Goal: Transaction & Acquisition: Purchase product/service

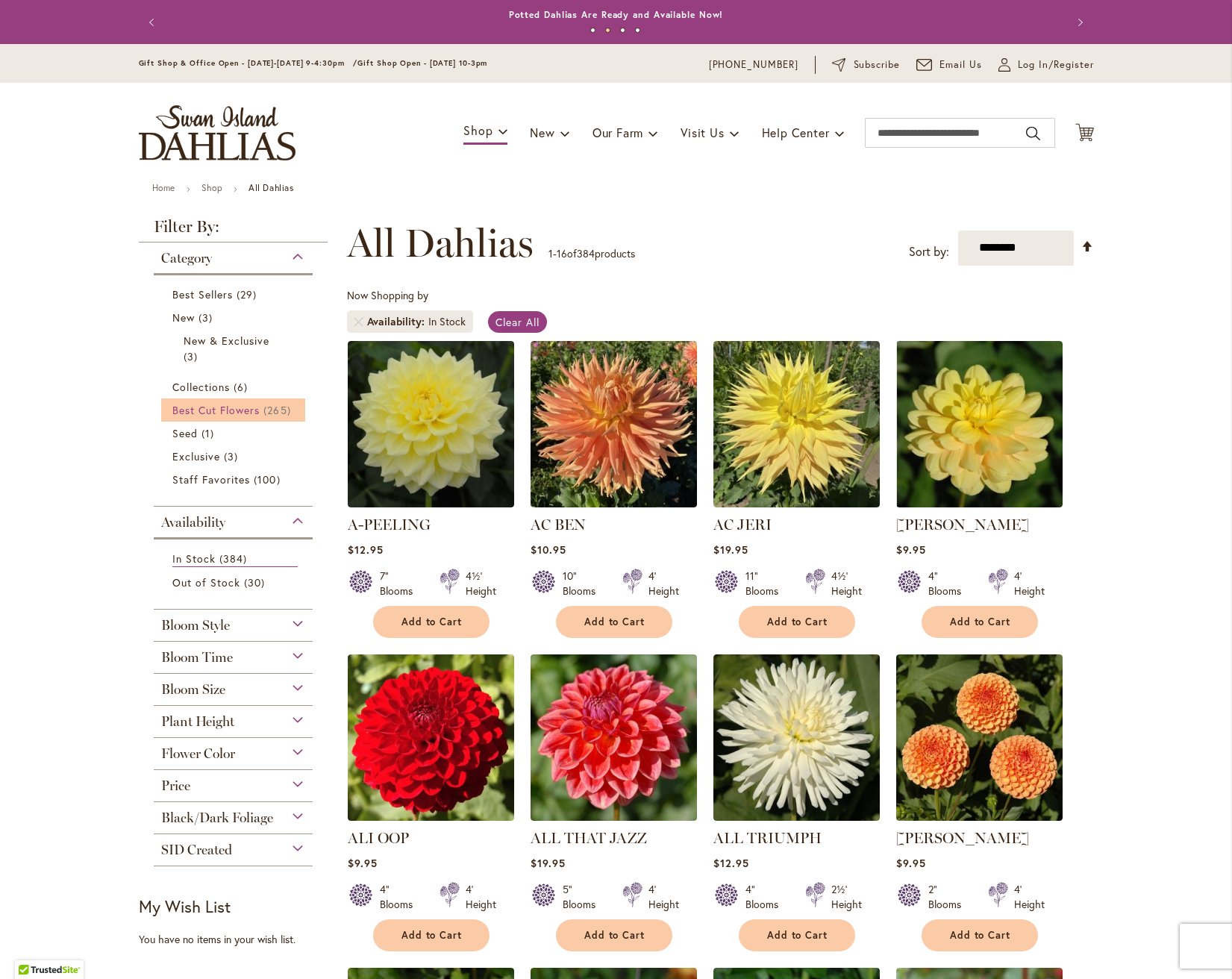
click at [196, 411] on span "Best Cut Flowers" at bounding box center [216, 410] width 88 height 15
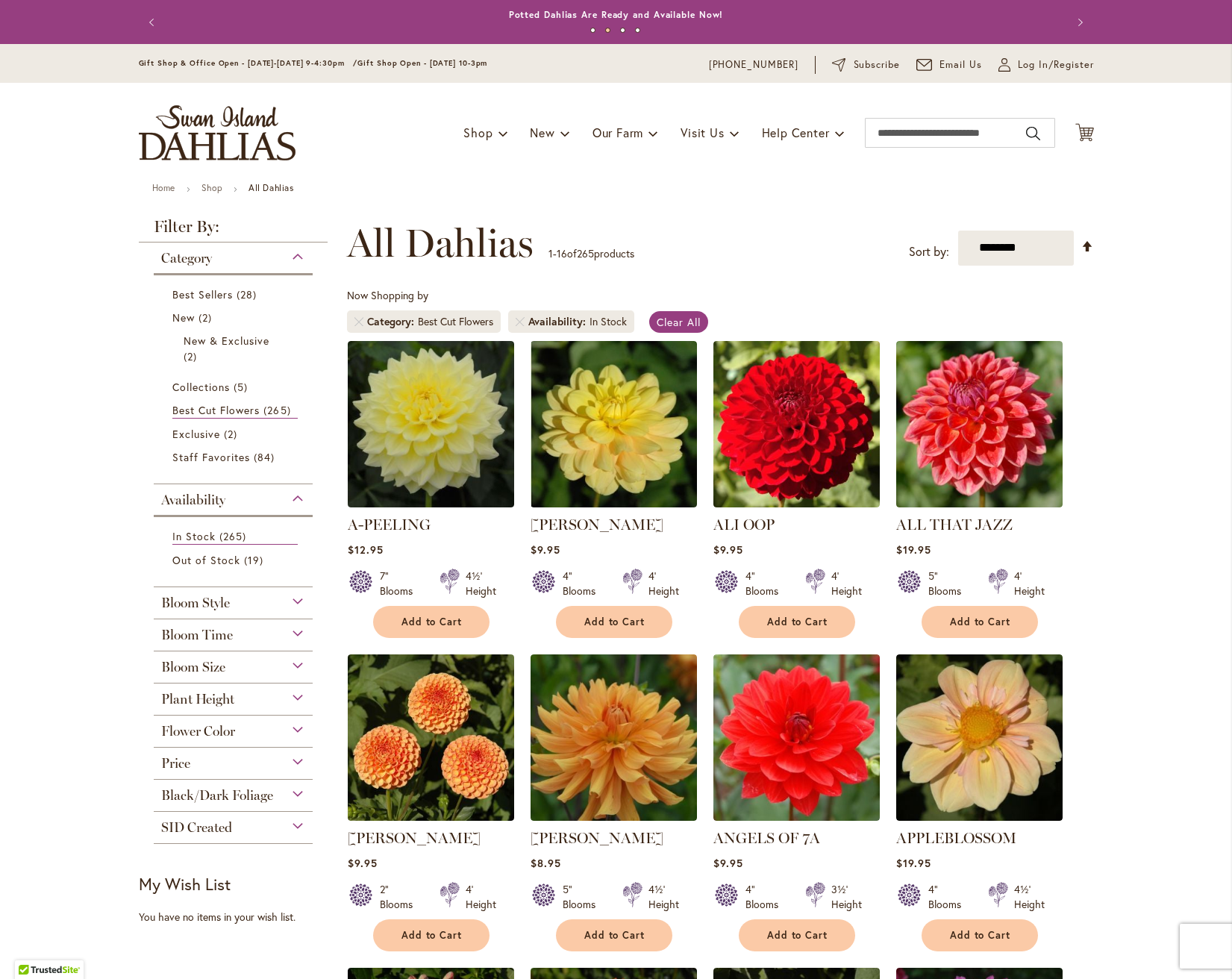
click at [261, 727] on div "Flower Color" at bounding box center [234, 727] width 160 height 24
click at [250, 762] on div "Pink" at bounding box center [244, 766] width 24 height 16
click at [293, 596] on div "Bloom Style" at bounding box center [234, 598] width 160 height 24
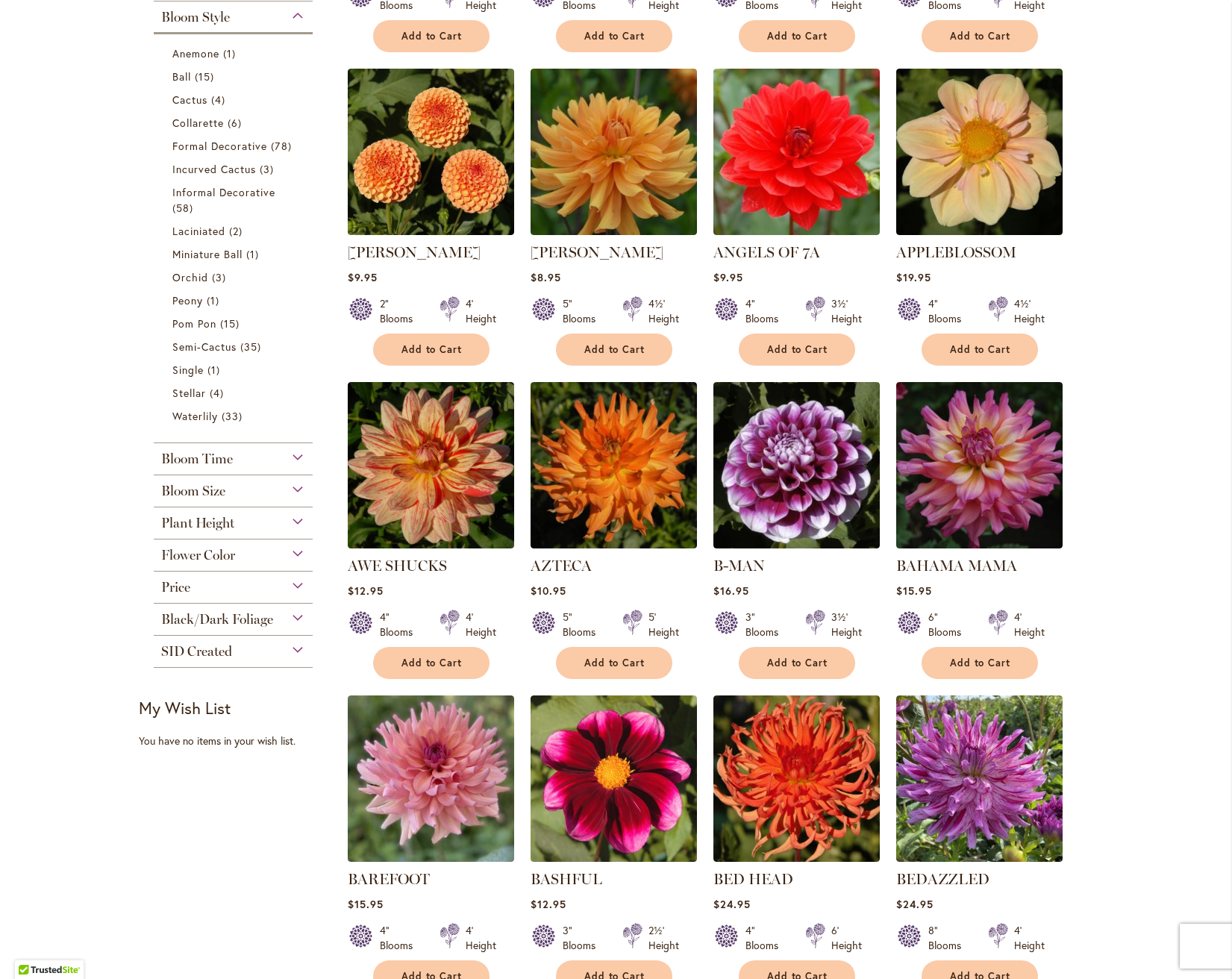
click at [280, 484] on div "Bloom Size" at bounding box center [234, 487] width 160 height 24
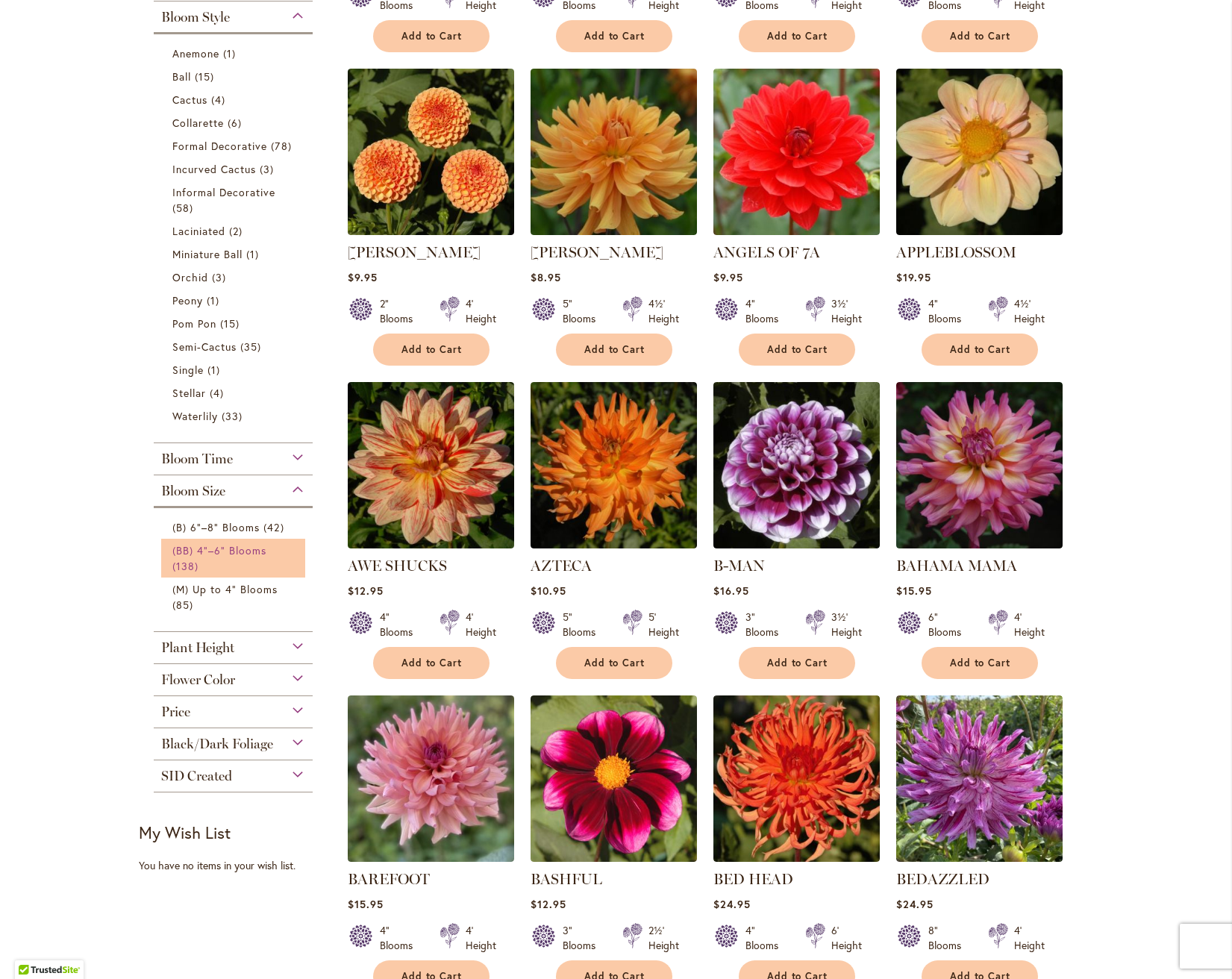
click at [244, 548] on span "(BB) 4"–6" Blooms" at bounding box center [219, 550] width 94 height 15
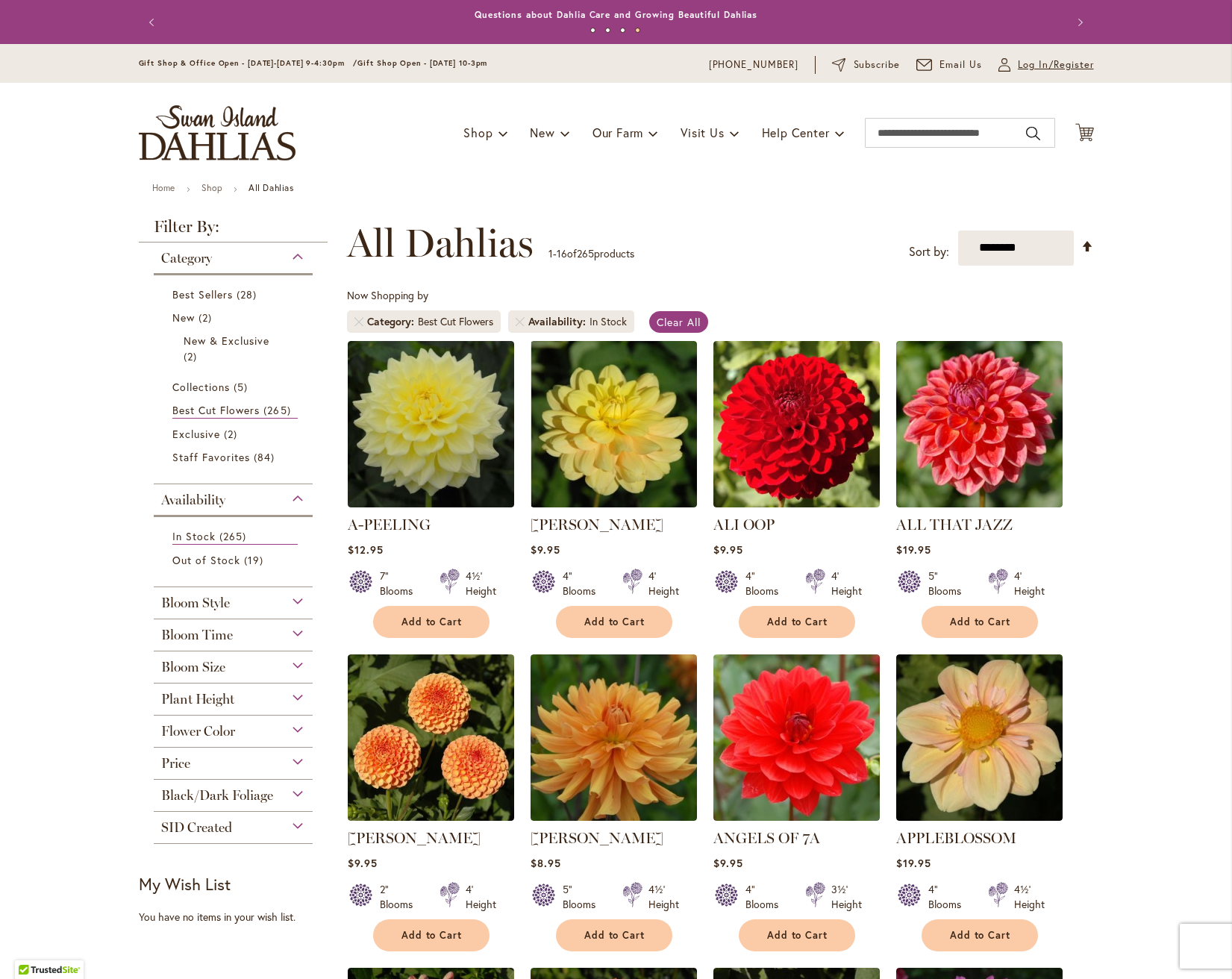
click at [1050, 65] on span "Log In/Register" at bounding box center [1056, 64] width 76 height 15
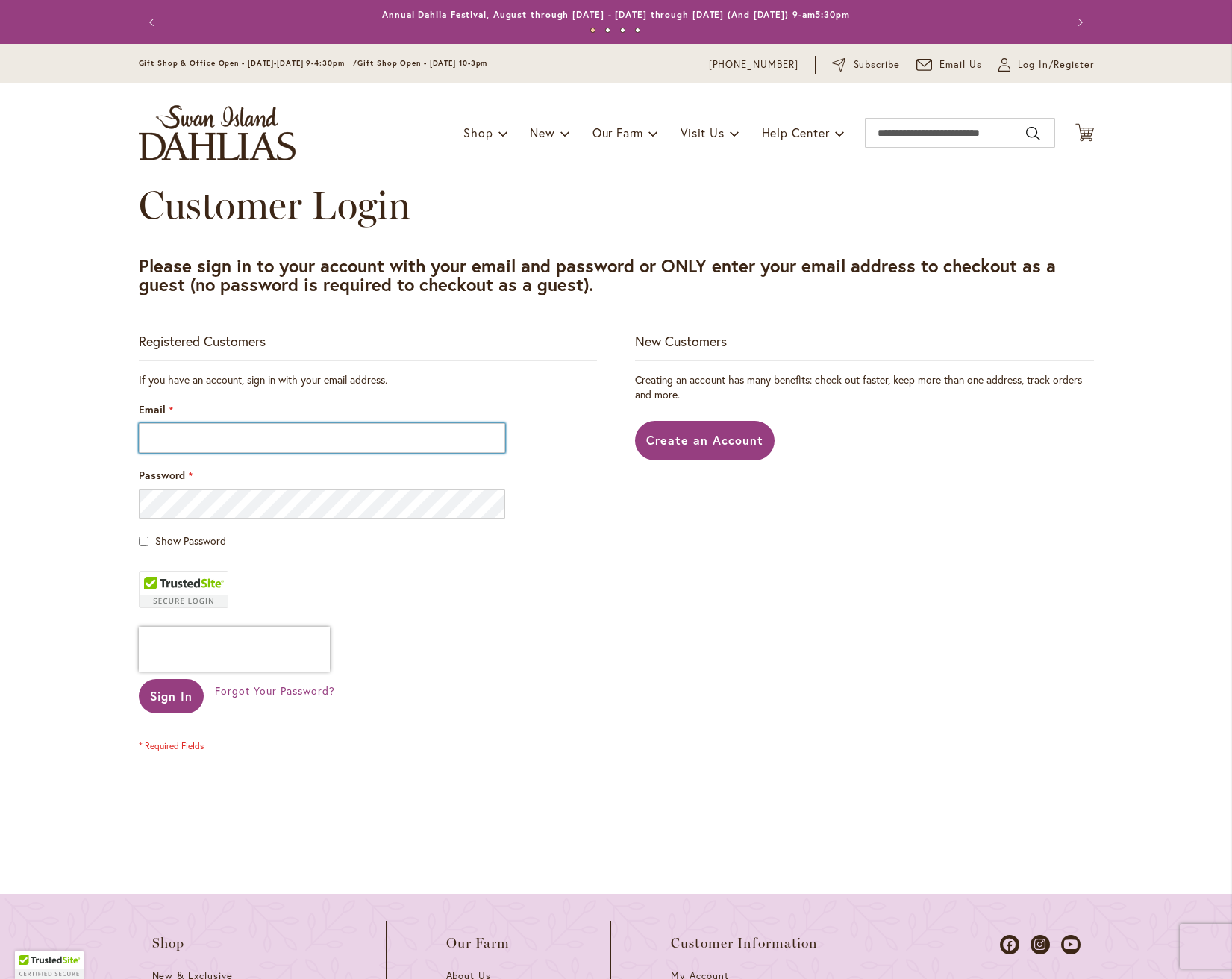
click at [296, 436] on input "Email" at bounding box center [322, 438] width 367 height 30
type input "**********"
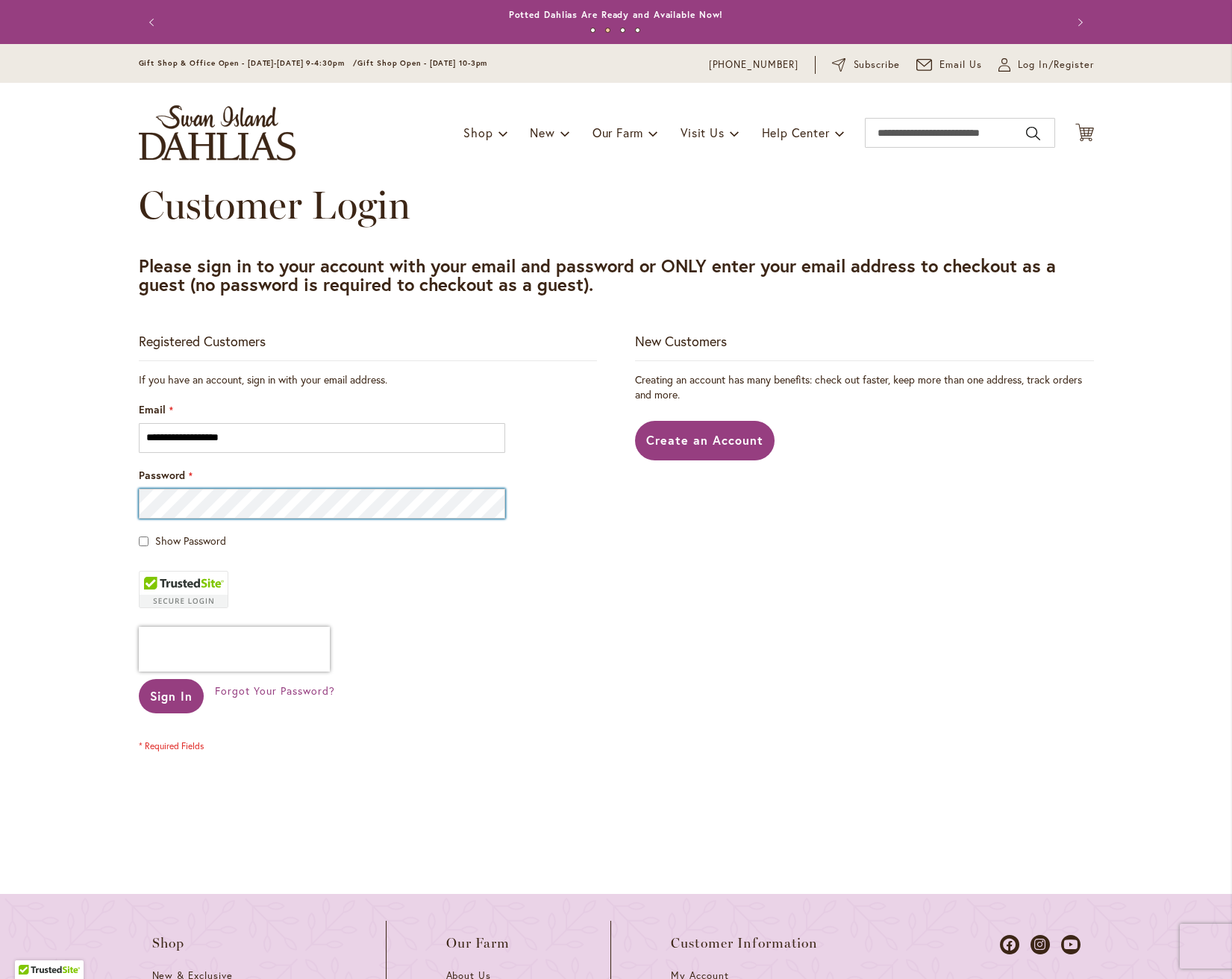
click at [139, 679] on button "Sign In" at bounding box center [171, 696] width 65 height 34
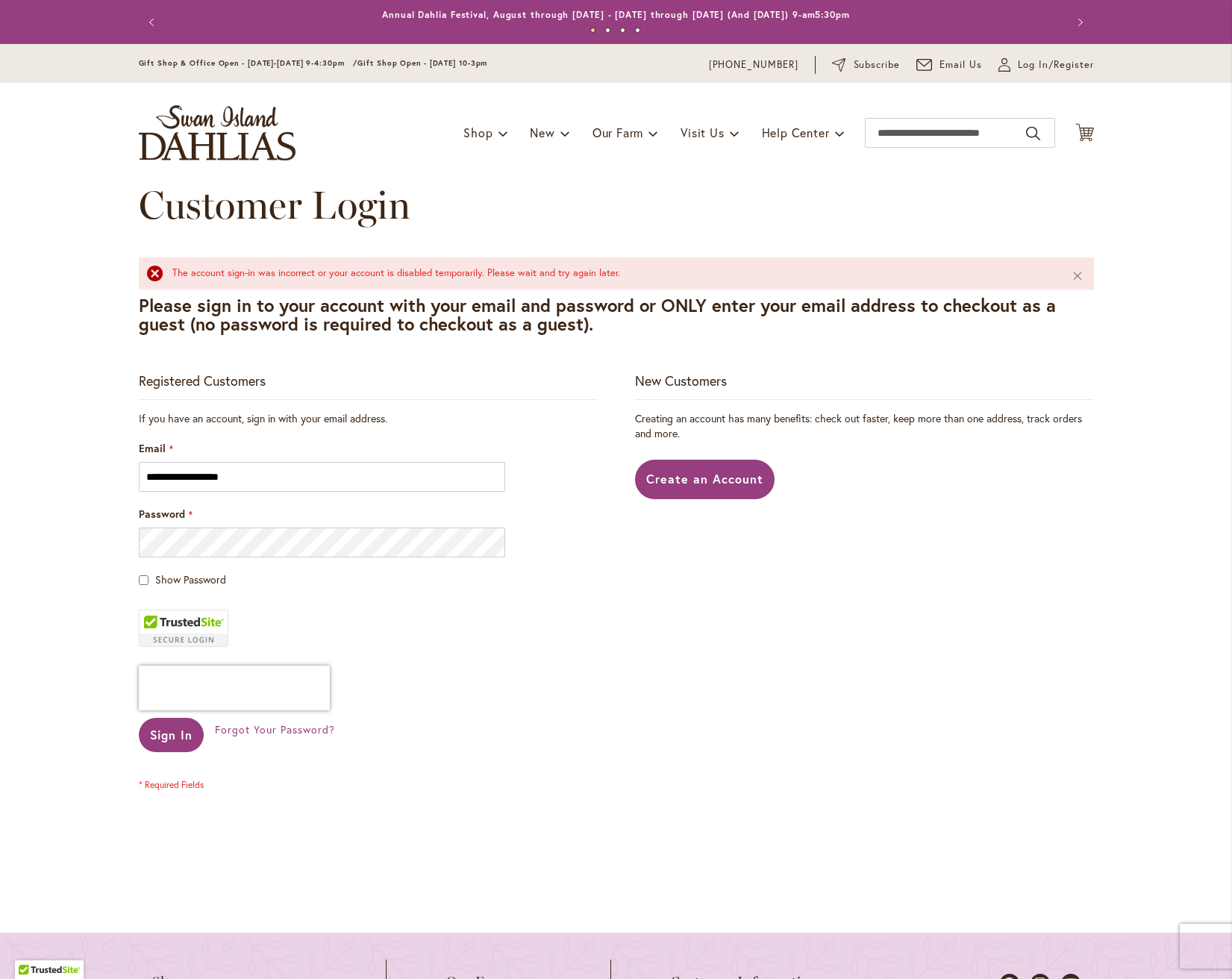
click at [139, 579] on main "**********" at bounding box center [616, 558] width 982 height 750
click at [139, 718] on button "Sign In" at bounding box center [171, 735] width 65 height 34
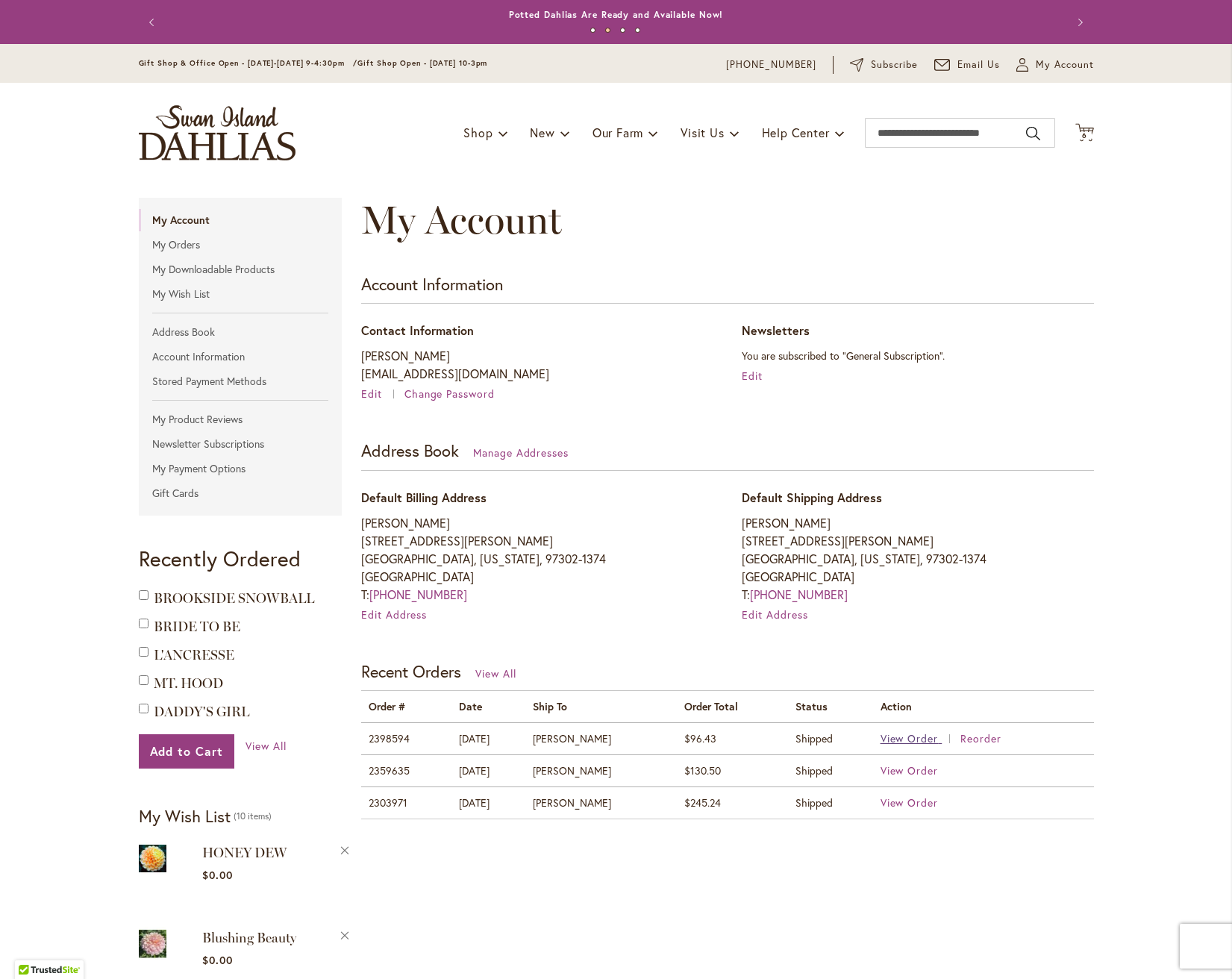
click at [917, 738] on span "View Order" at bounding box center [910, 738] width 58 height 15
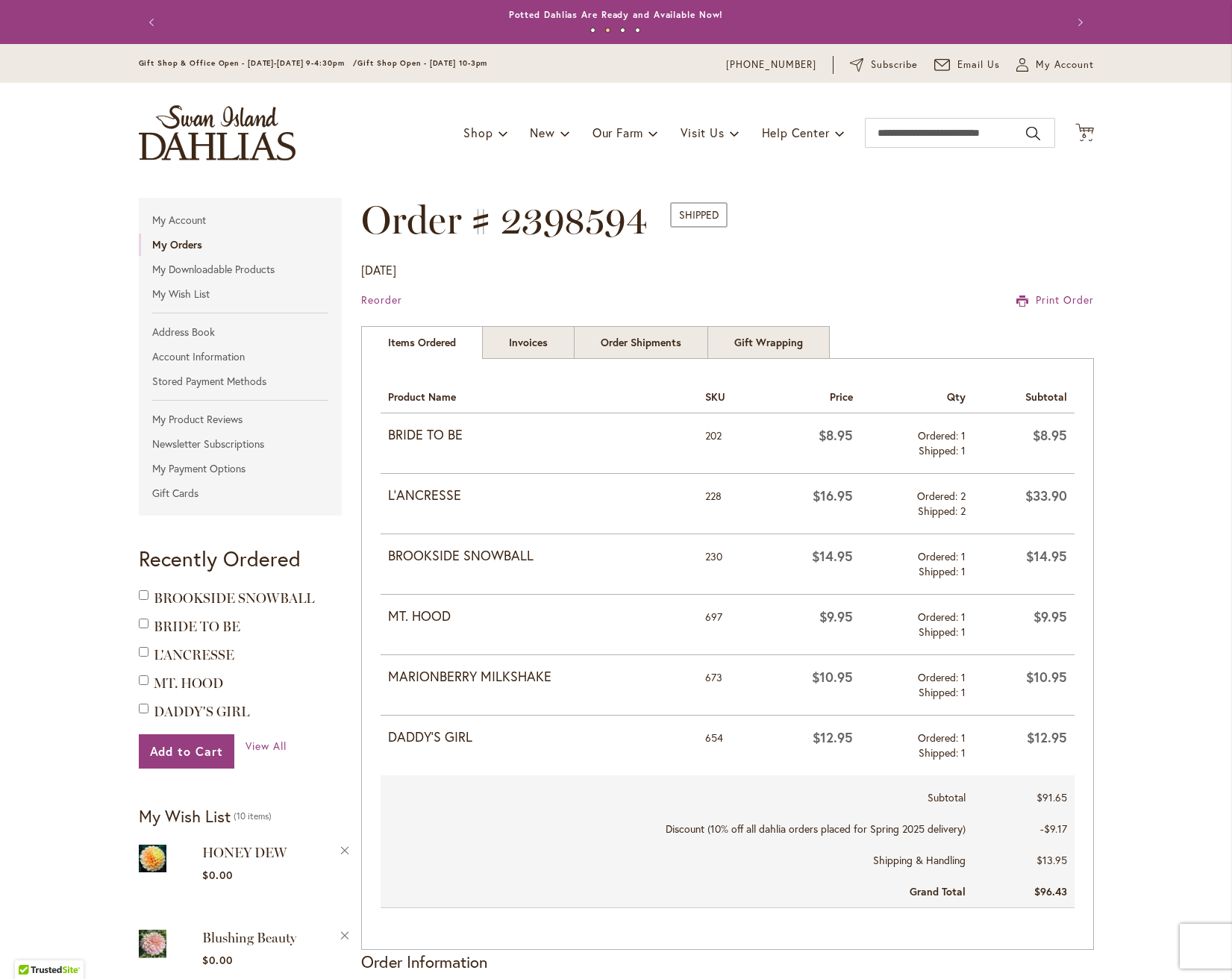
click at [427, 494] on strong "L'ANCRESSE" at bounding box center [539, 495] width 303 height 19
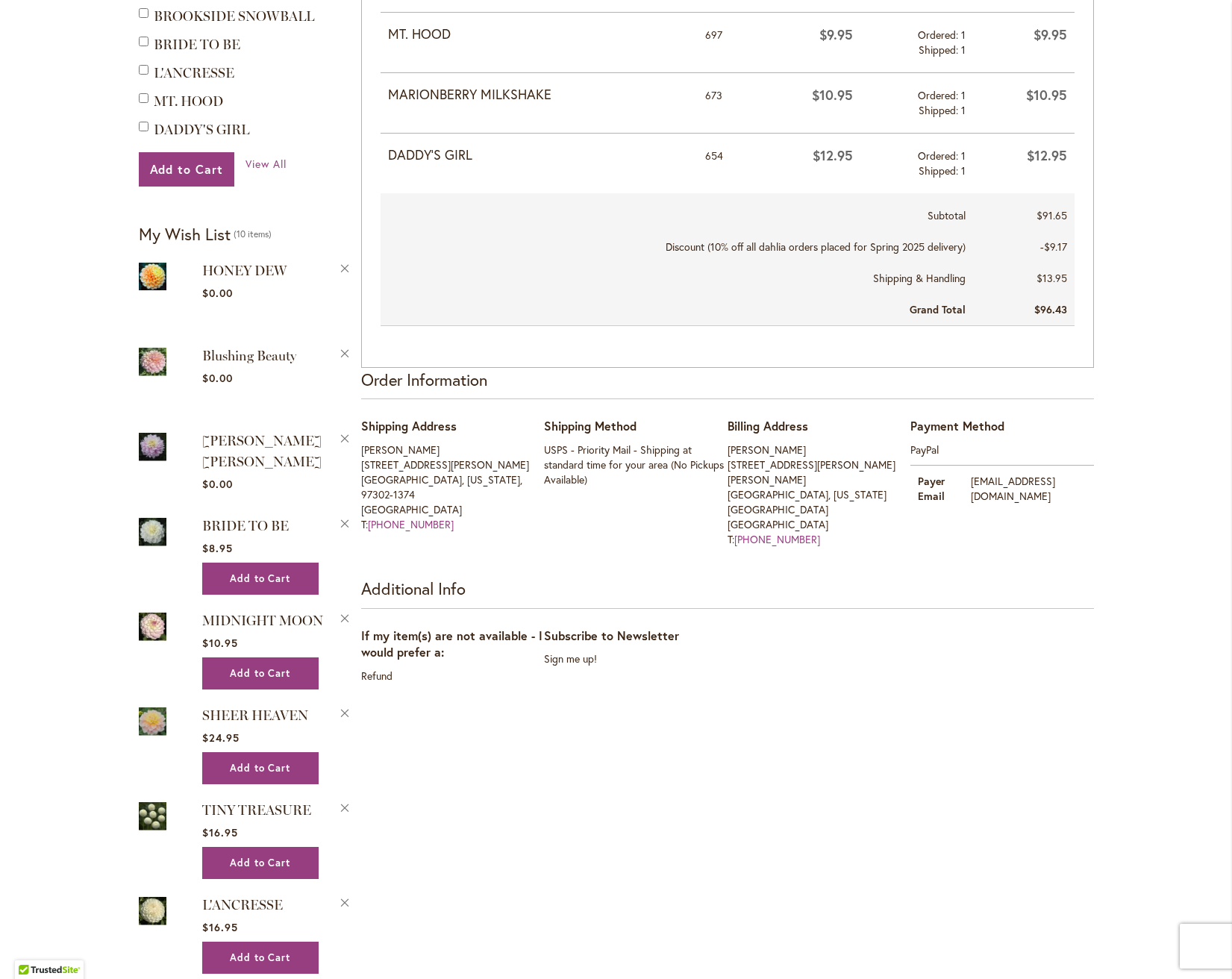
scroll to position [583, 0]
click at [243, 356] on span "Blushing Beauty" at bounding box center [249, 355] width 94 height 17
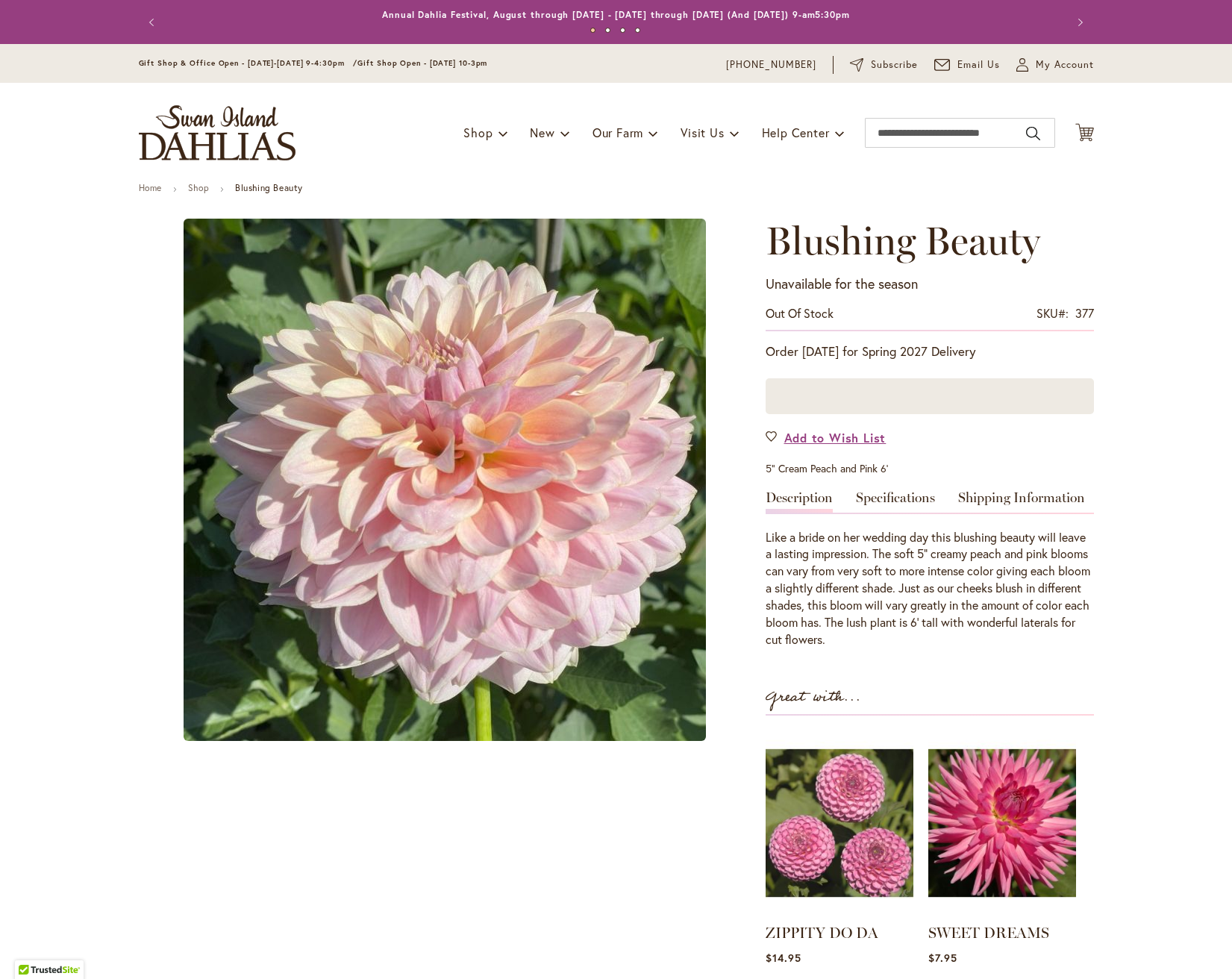
type input "******"
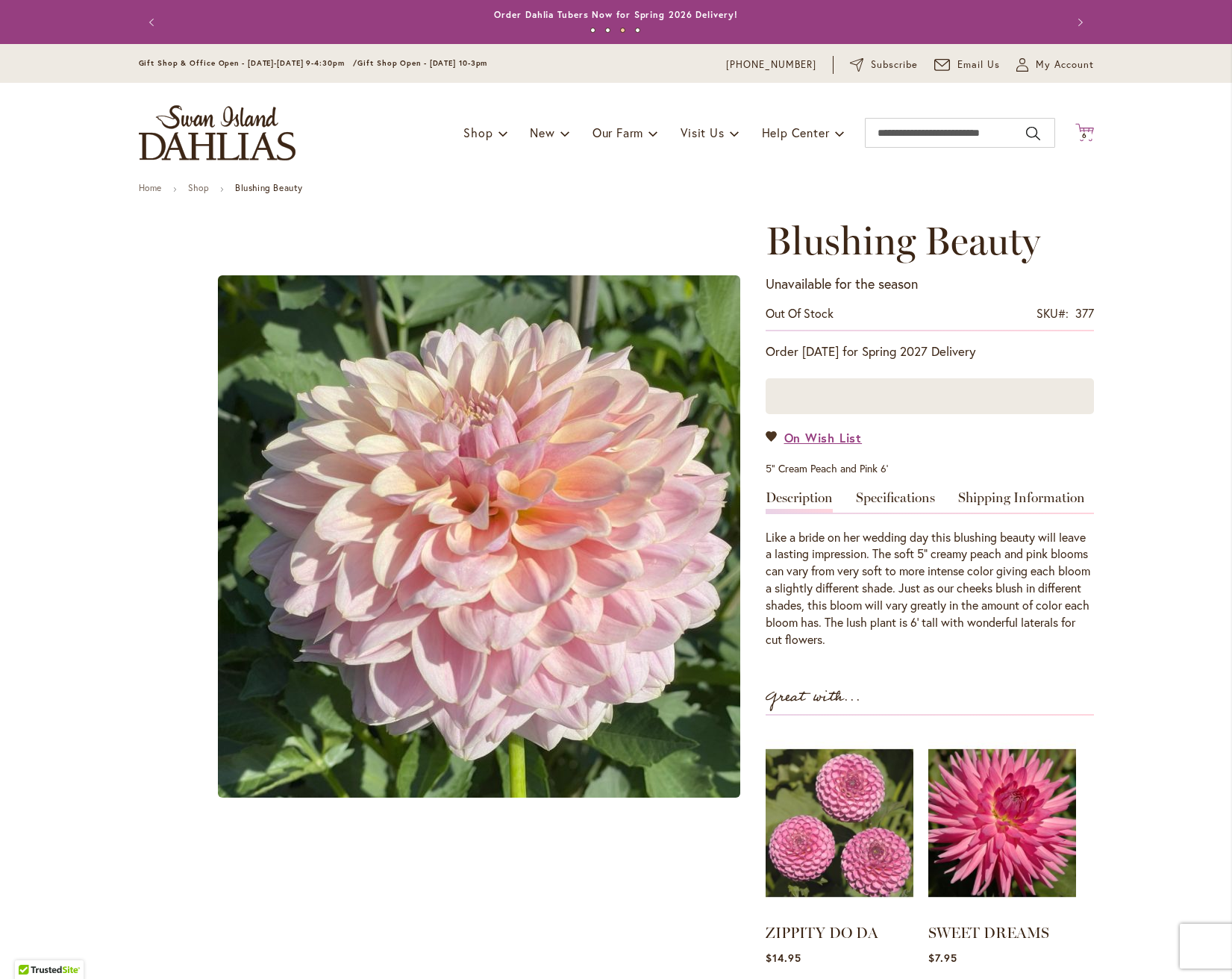
click at [1086, 127] on icon "Cart .cls-1 { fill: #231f20; }" at bounding box center [1084, 132] width 18 height 18
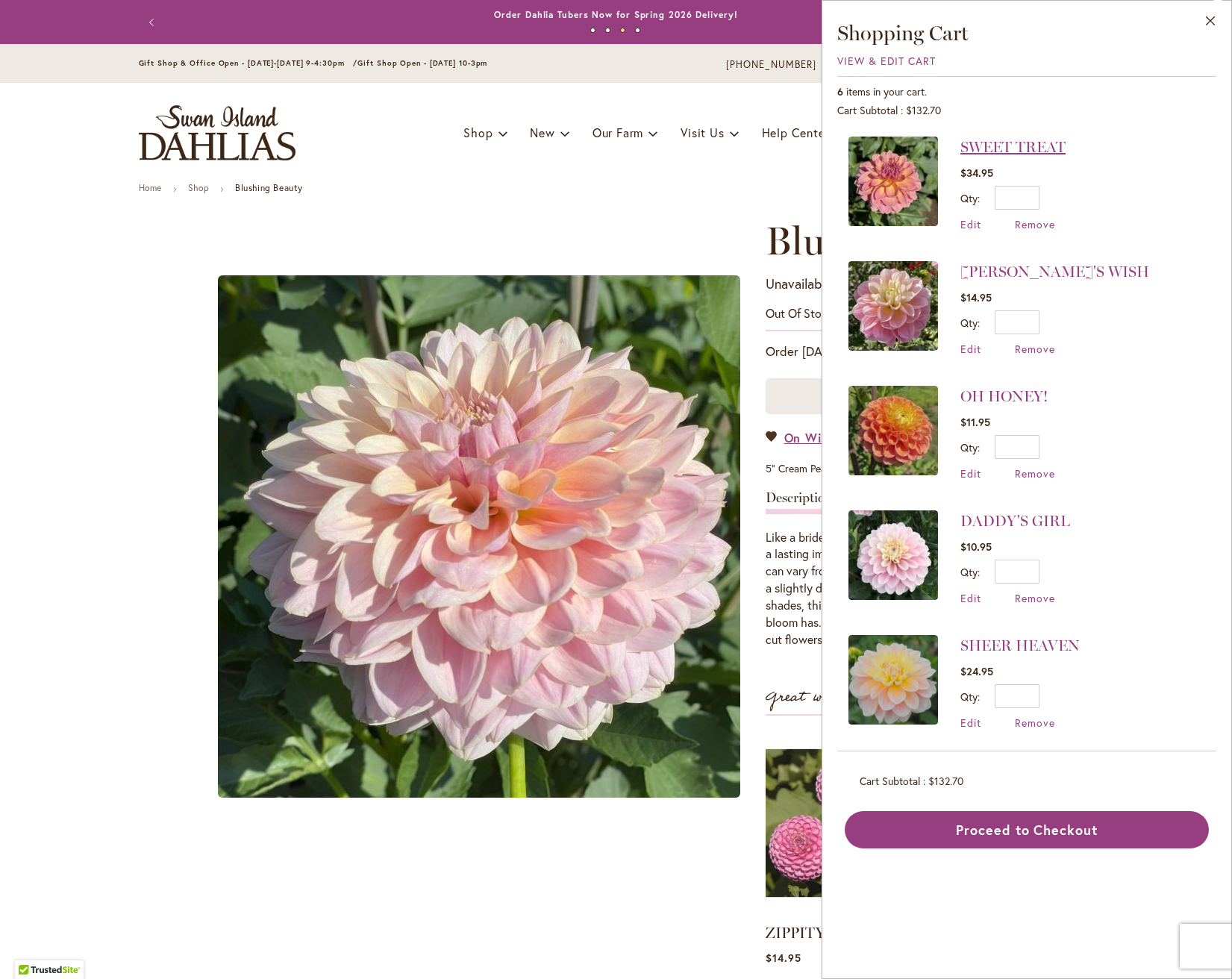
click at [1041, 147] on link "SWEET TREAT" at bounding box center [1013, 147] width 105 height 18
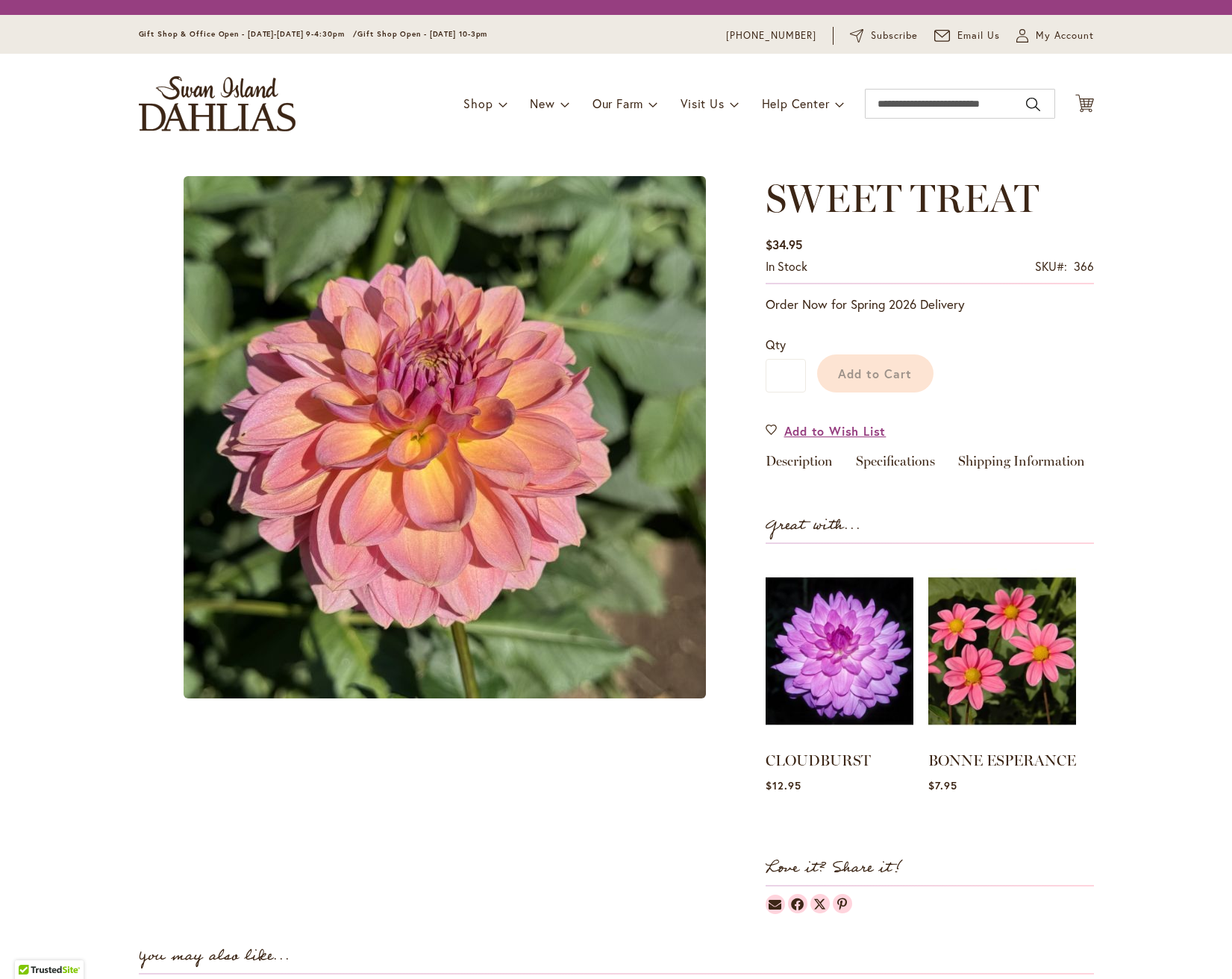
type input "******"
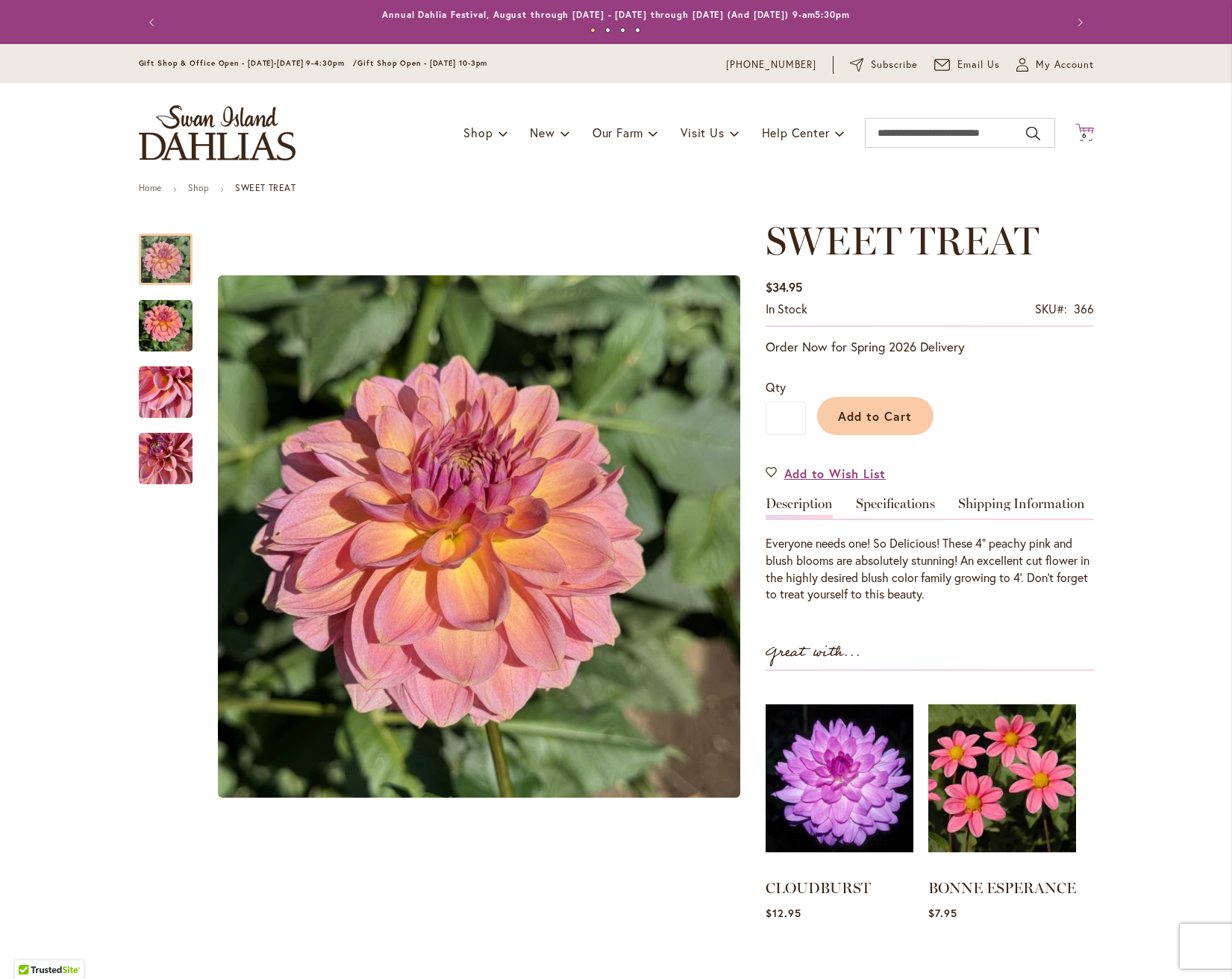
click at [1090, 127] on icon "Cart .cls-1 { fill: #231f20; }" at bounding box center [1084, 132] width 18 height 18
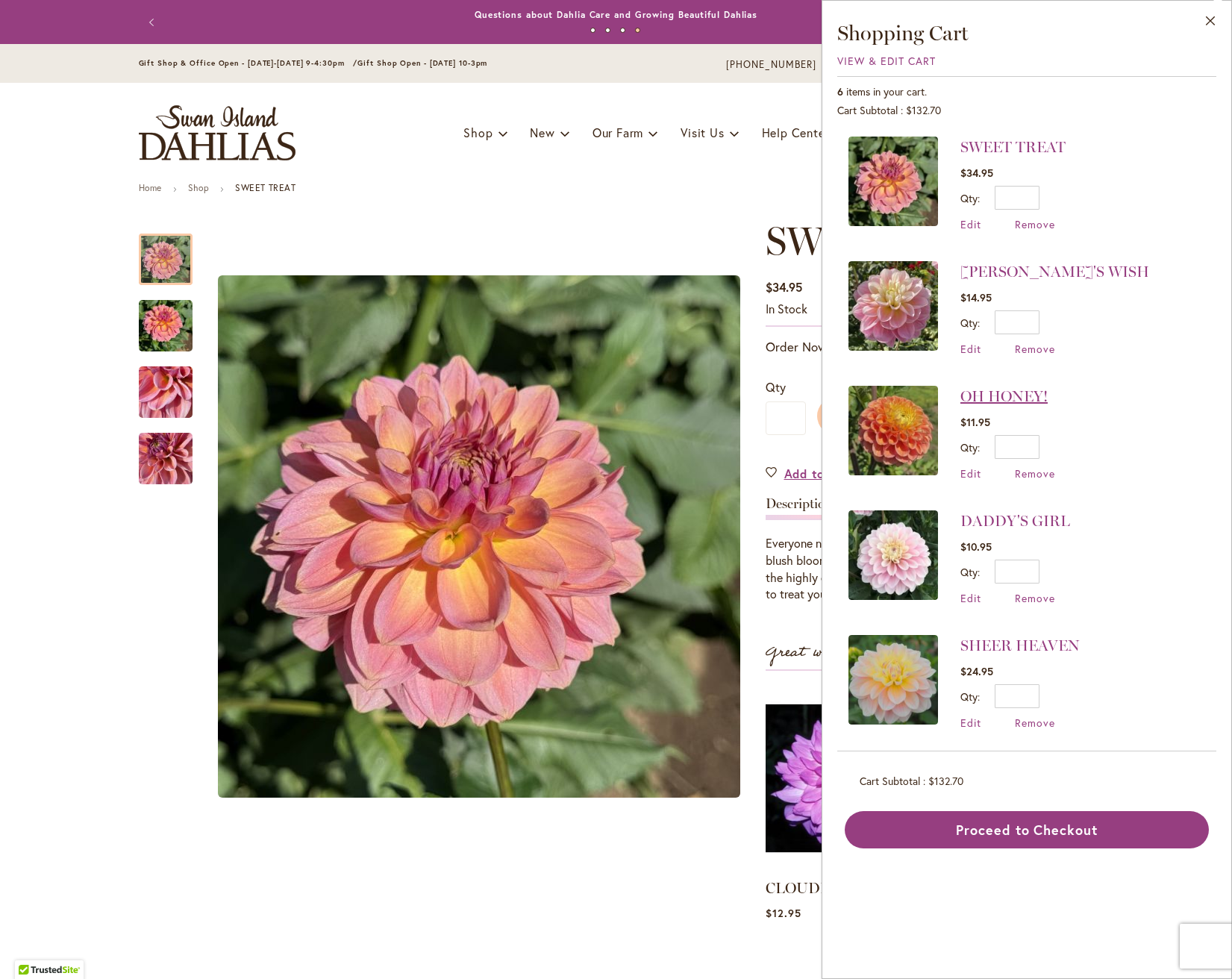
click at [1019, 393] on link "OH HONEY!" at bounding box center [1004, 396] width 88 height 18
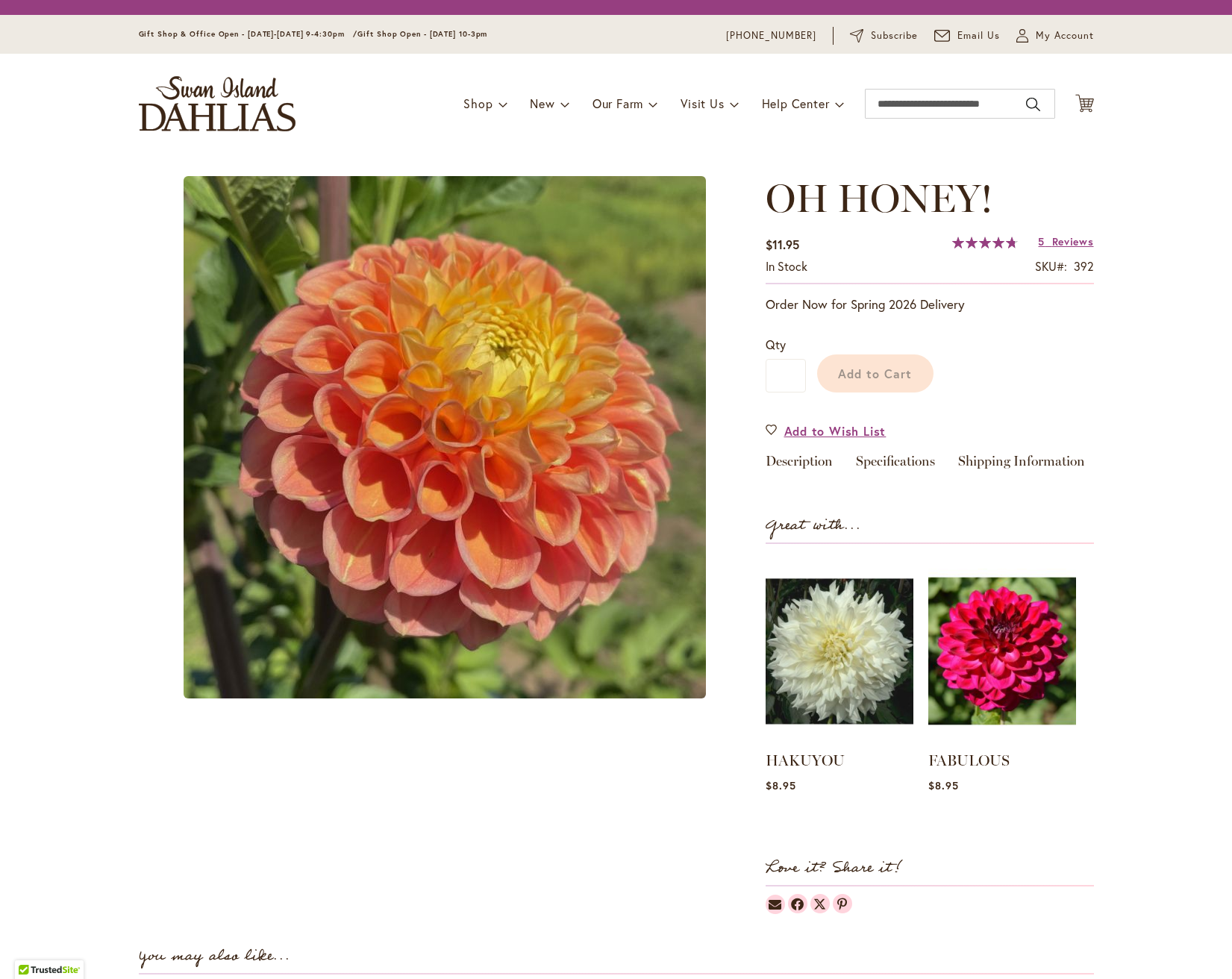
type input "******"
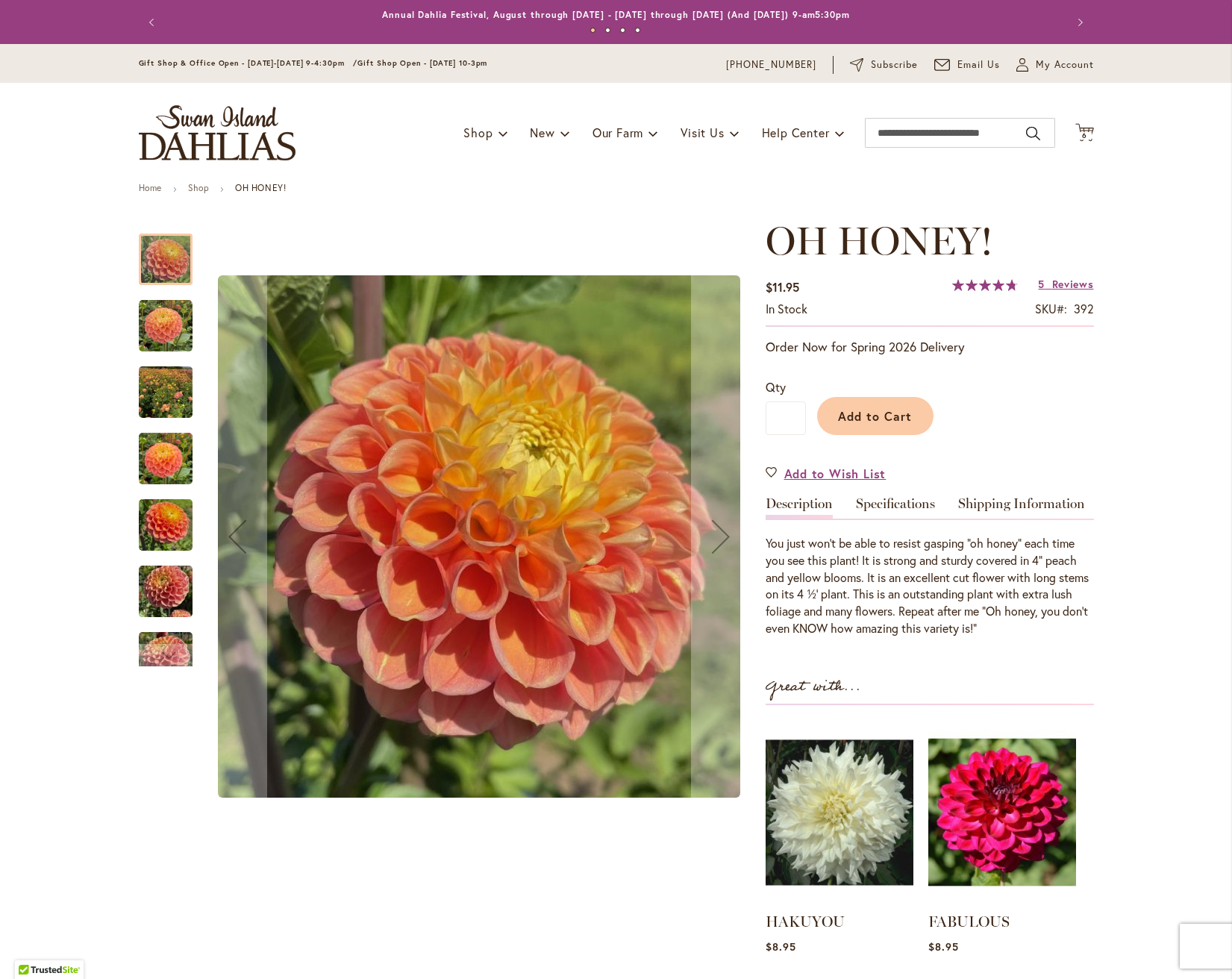
click at [181, 327] on img "Oh Honey!" at bounding box center [165, 325] width 54 height 54
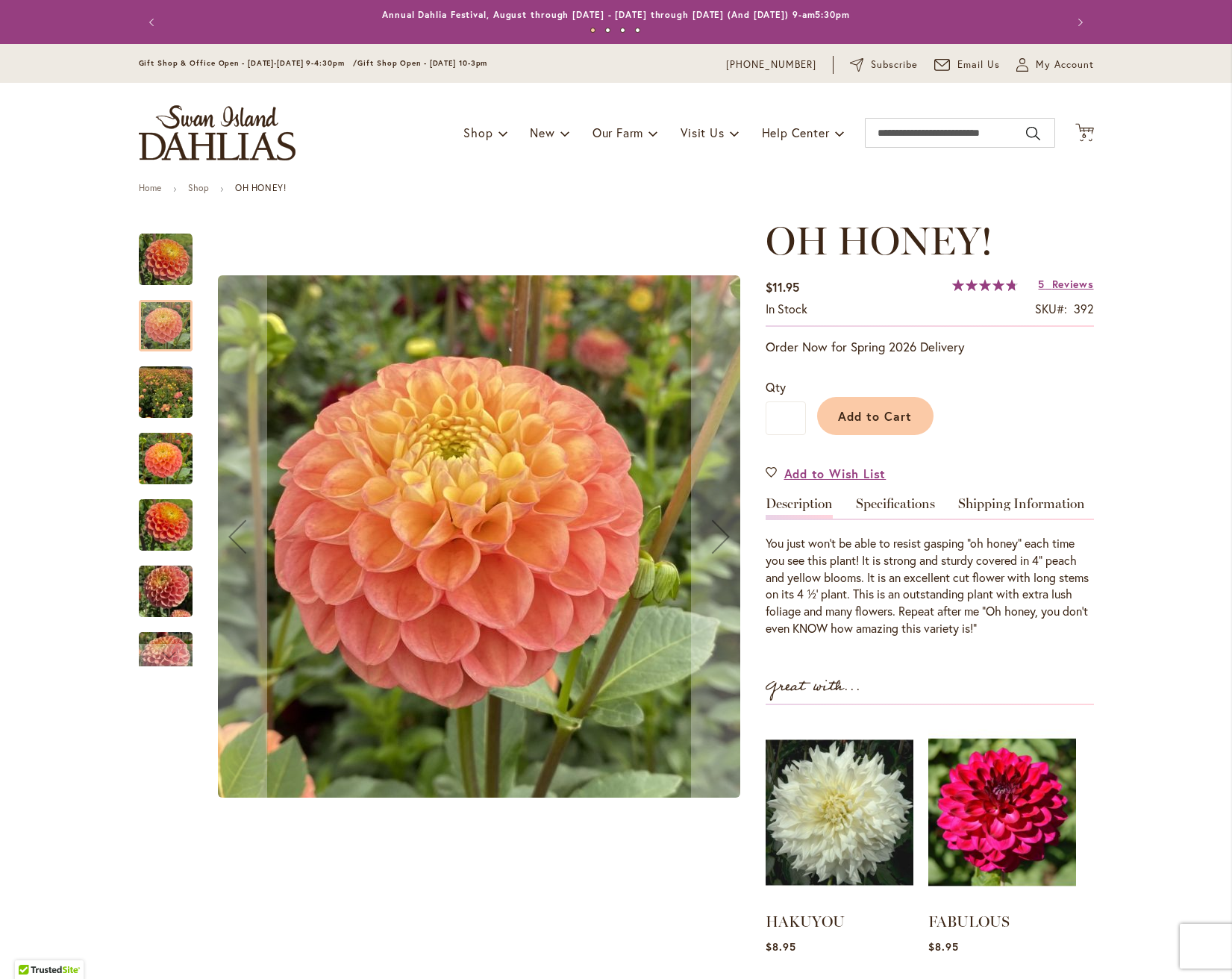
click at [170, 379] on img "Oh Honey!" at bounding box center [165, 392] width 54 height 72
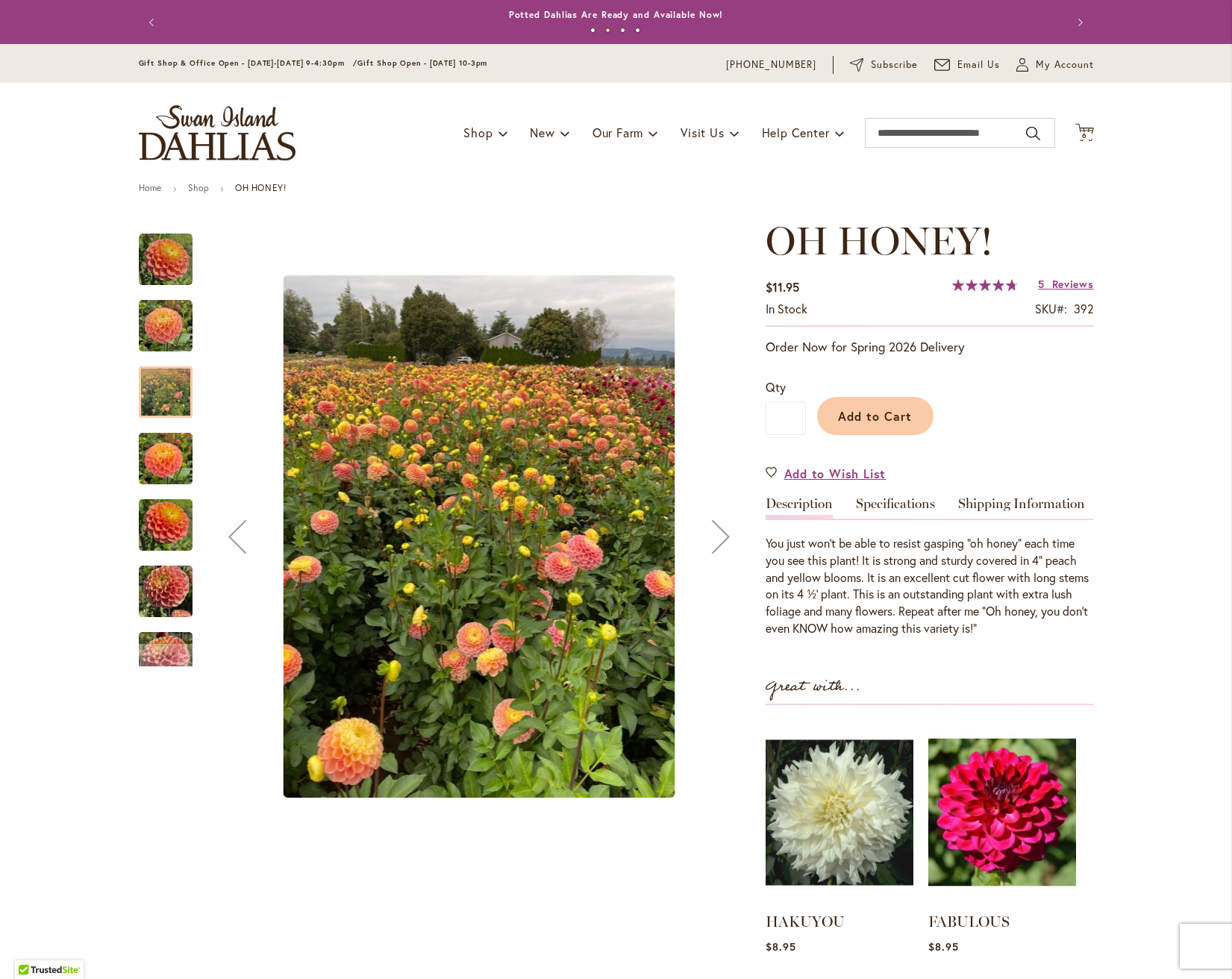
click at [162, 472] on img "Oh Honey!" at bounding box center [165, 459] width 54 height 72
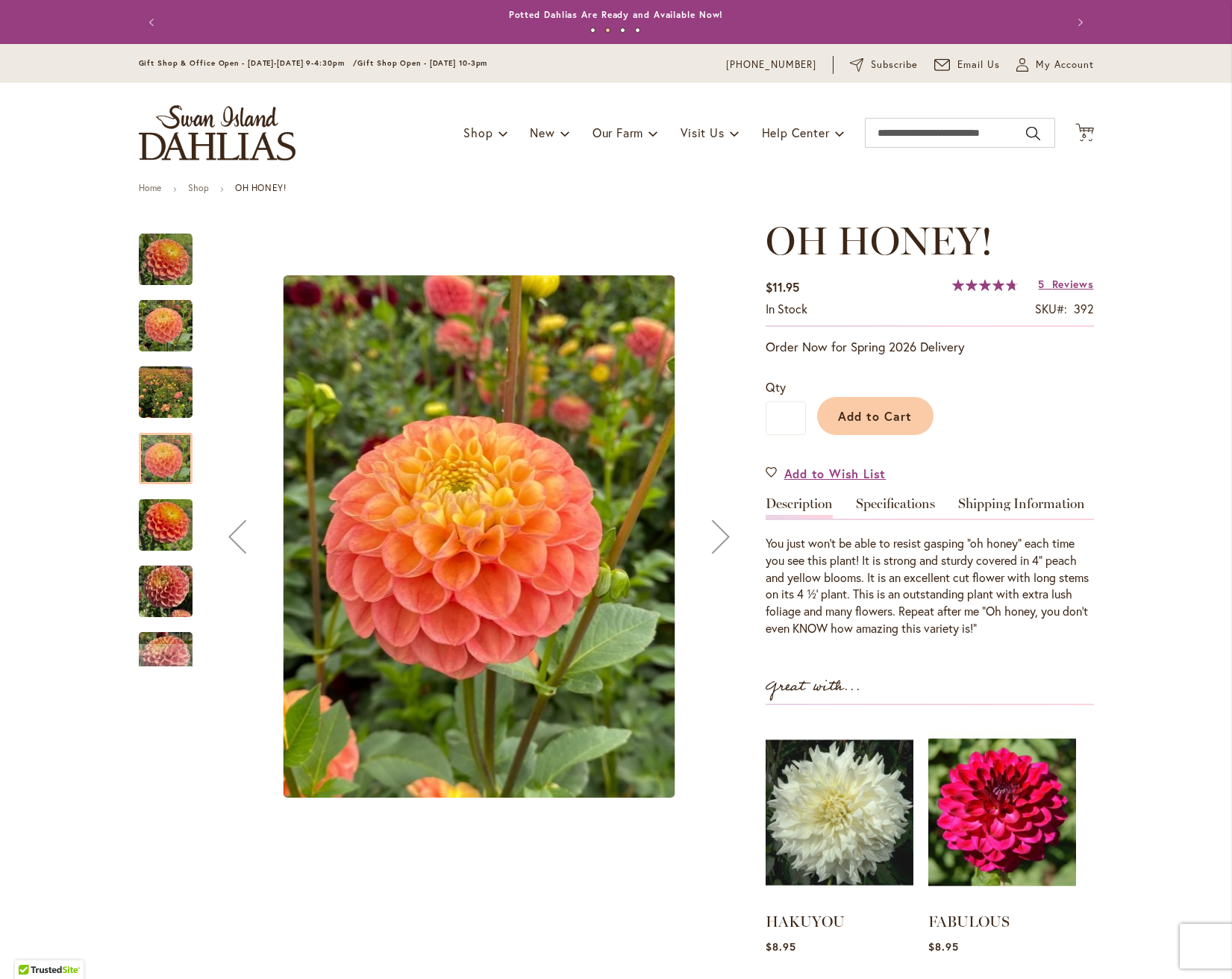
click at [156, 514] on img "Oh Honey!" at bounding box center [165, 526] width 54 height 72
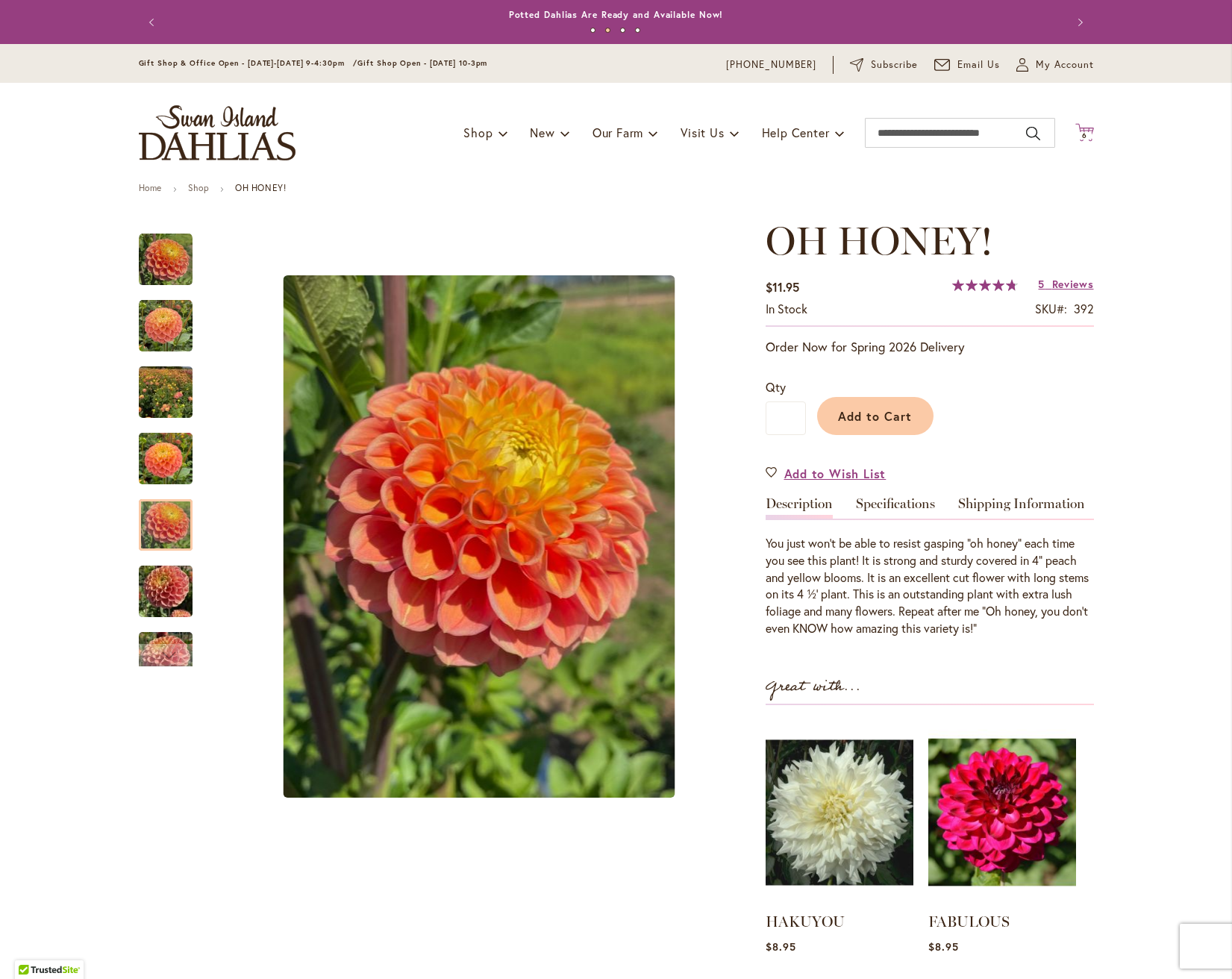
click at [1090, 124] on icon "Cart .cls-1 { fill: #231f20; }" at bounding box center [1084, 132] width 18 height 18
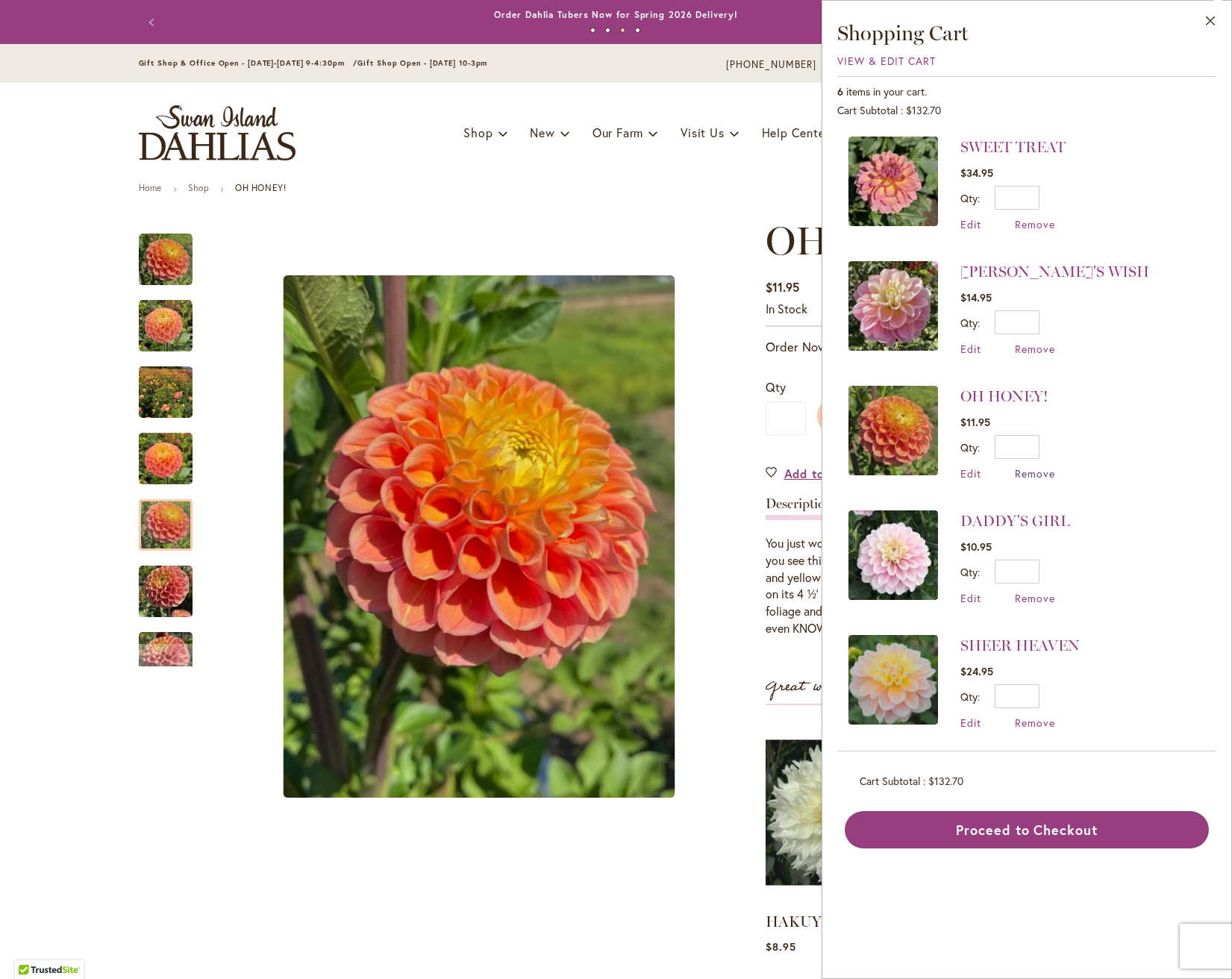
click at [1031, 469] on span "Remove" at bounding box center [1034, 473] width 40 height 15
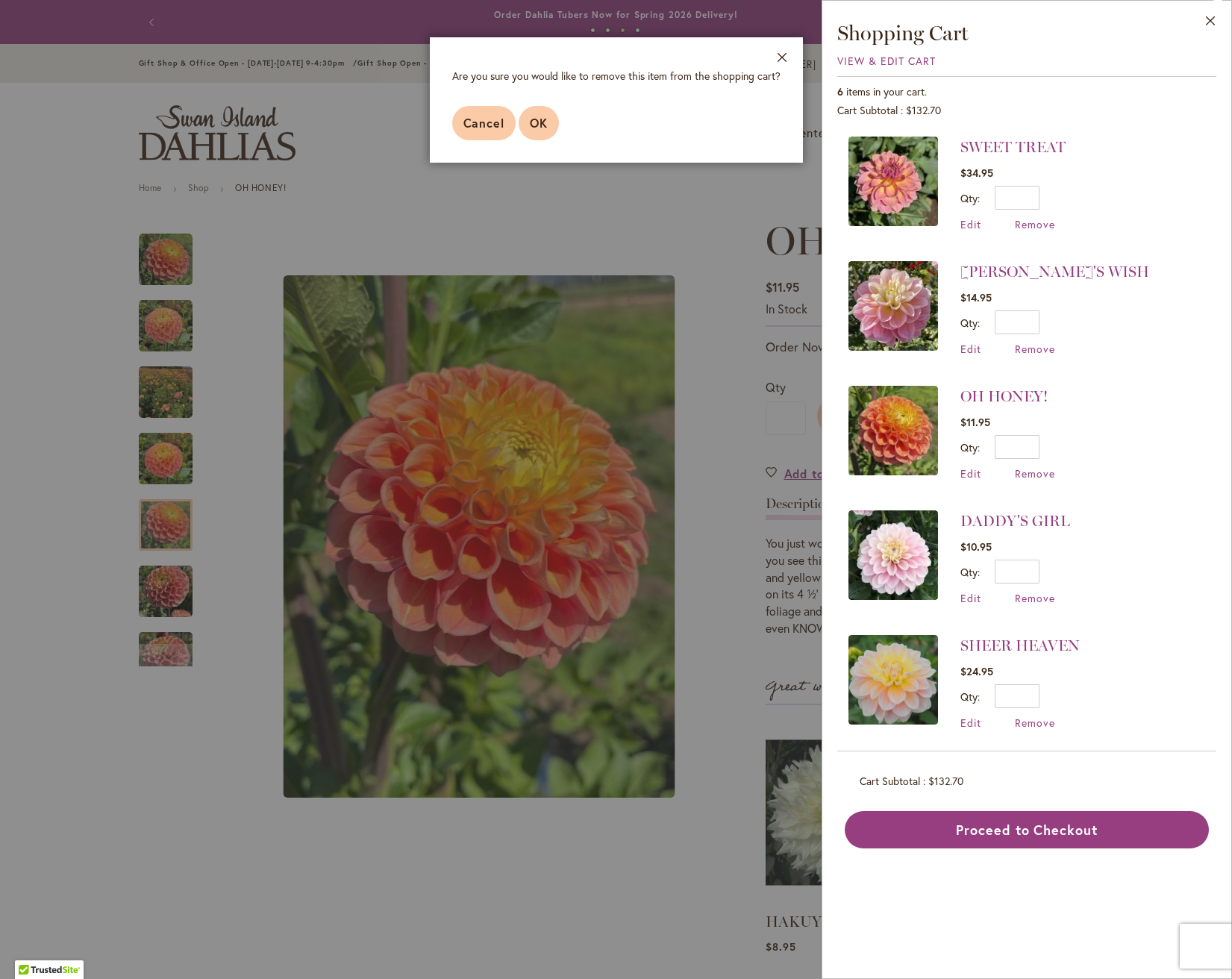
click at [542, 123] on span "OK" at bounding box center [538, 123] width 18 height 16
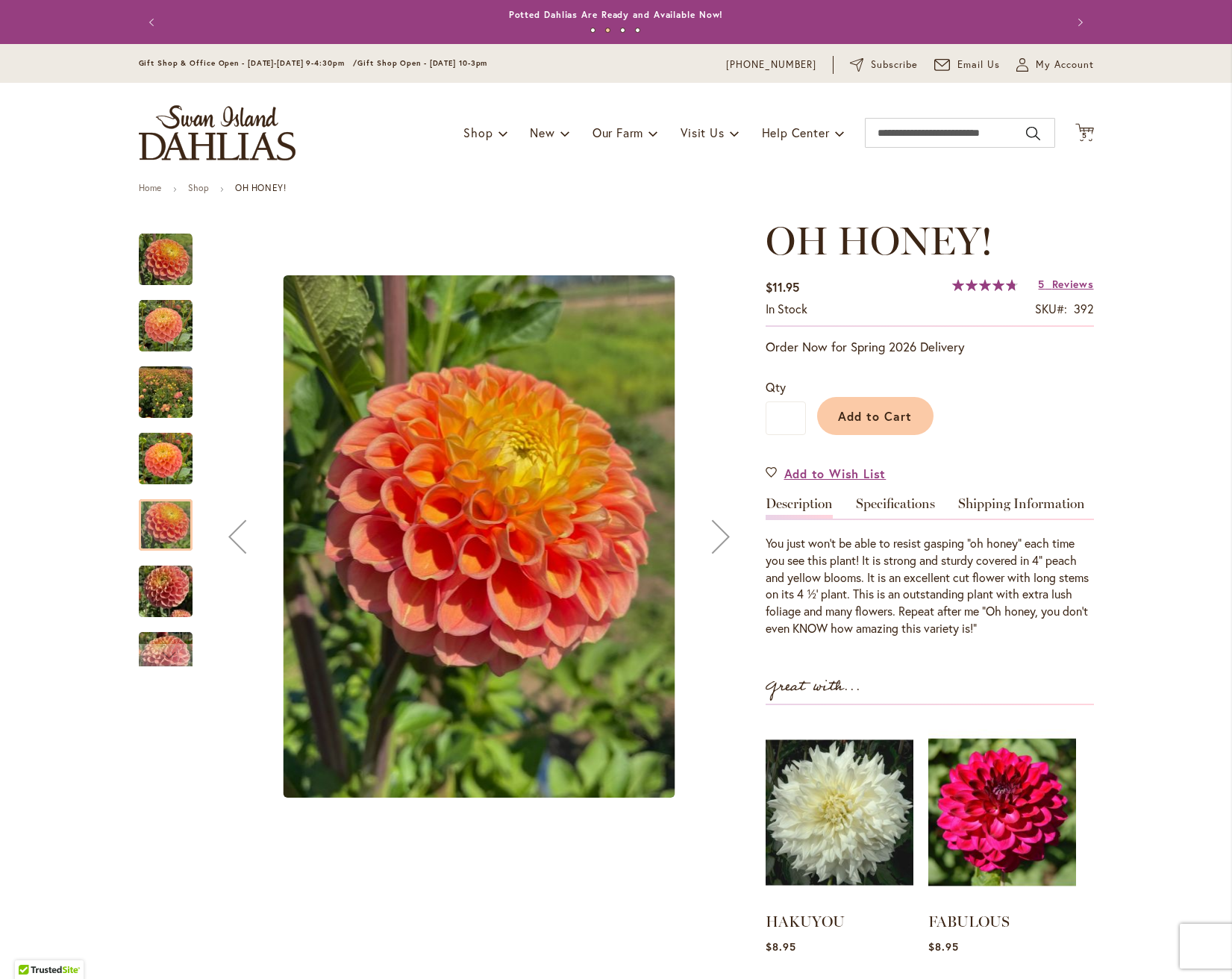
click at [179, 263] on img "Oh Honey!" at bounding box center [165, 259] width 54 height 54
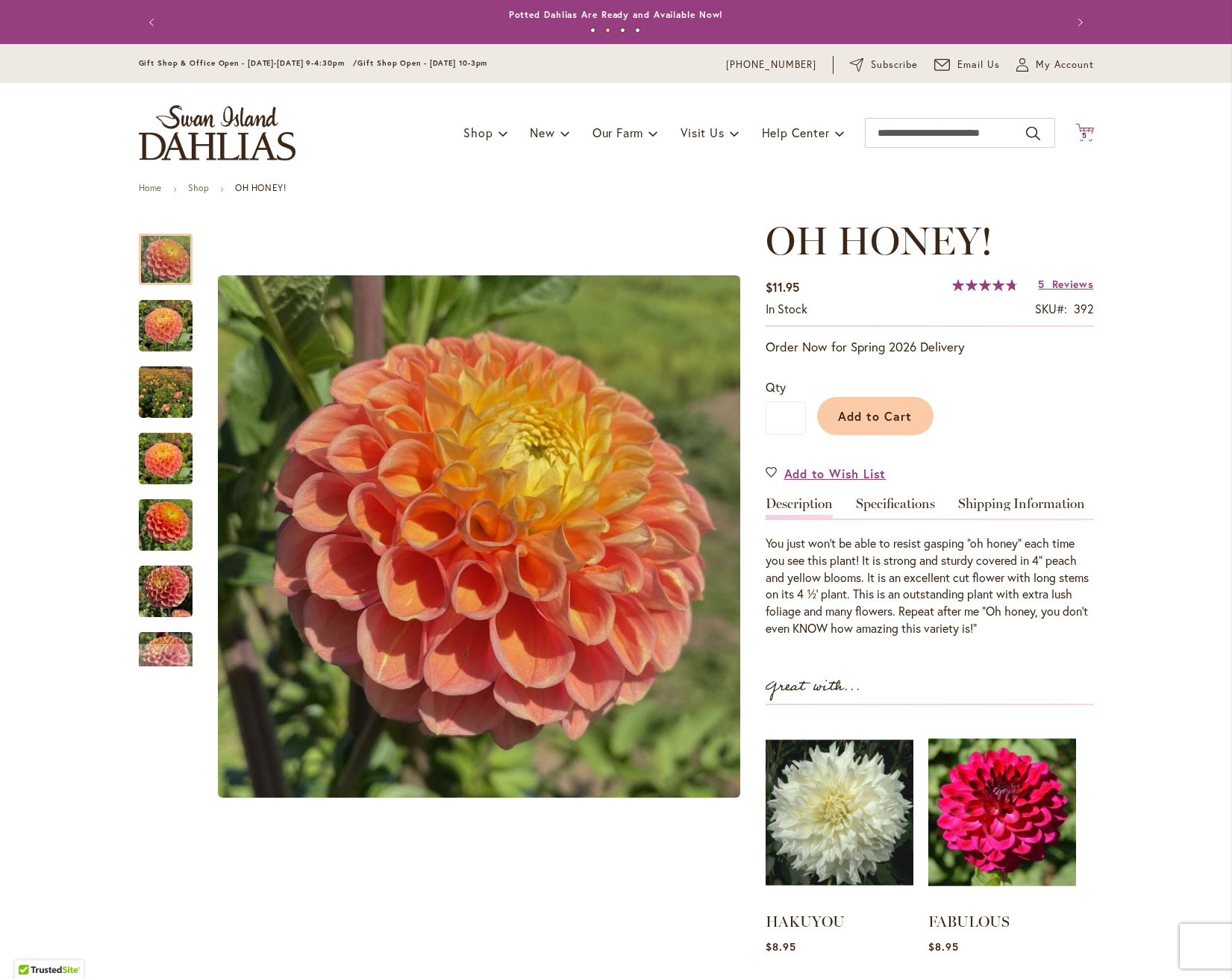
click at [1077, 130] on icon "Cart .cls-1 { fill: #231f20; }" at bounding box center [1084, 132] width 18 height 18
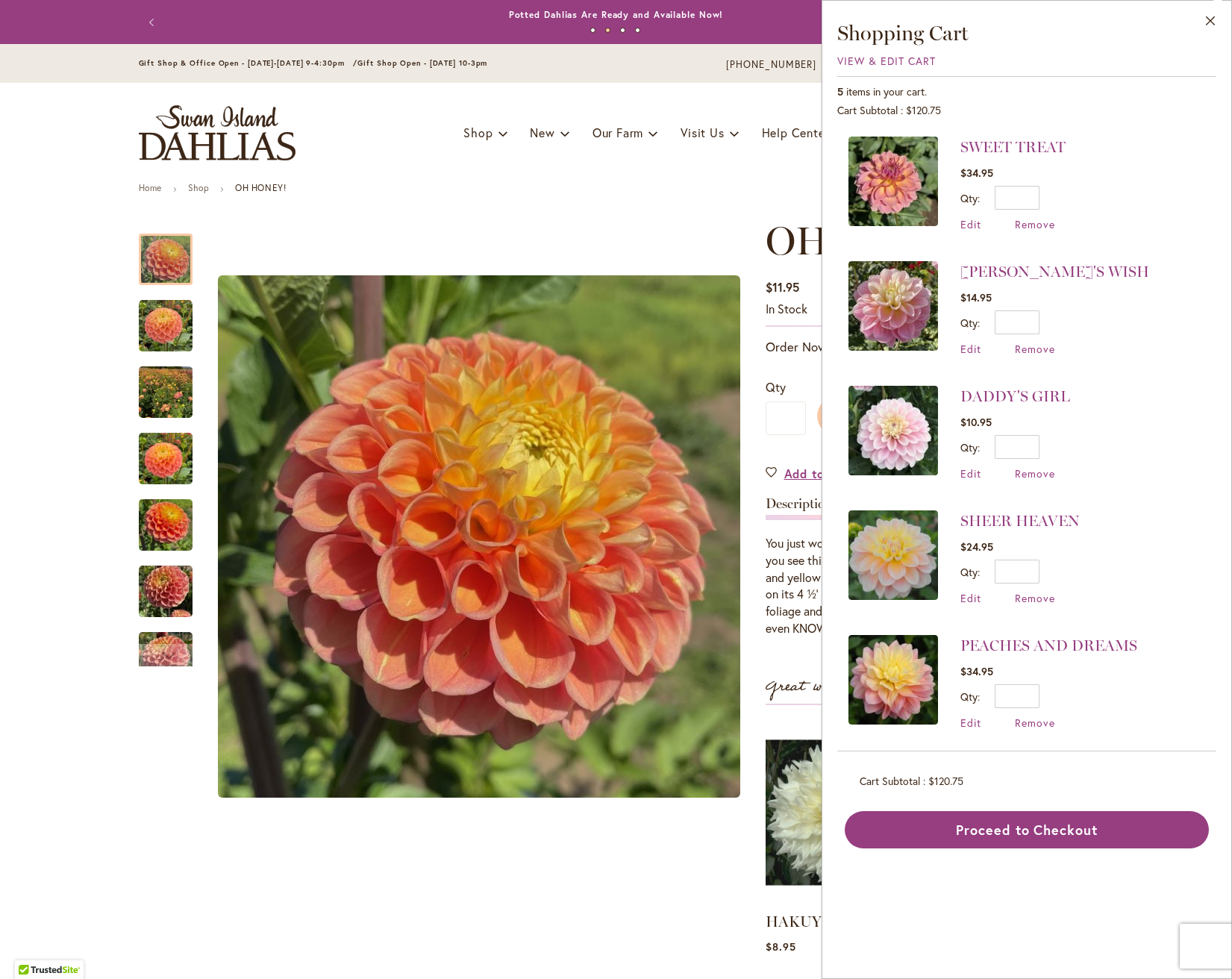
drag, startPoint x: 619, startPoint y: 193, endPoint x: 737, endPoint y: 104, distance: 147.8
click at [619, 191] on ul "Home Shop OH HONEY!" at bounding box center [616, 190] width 955 height 14
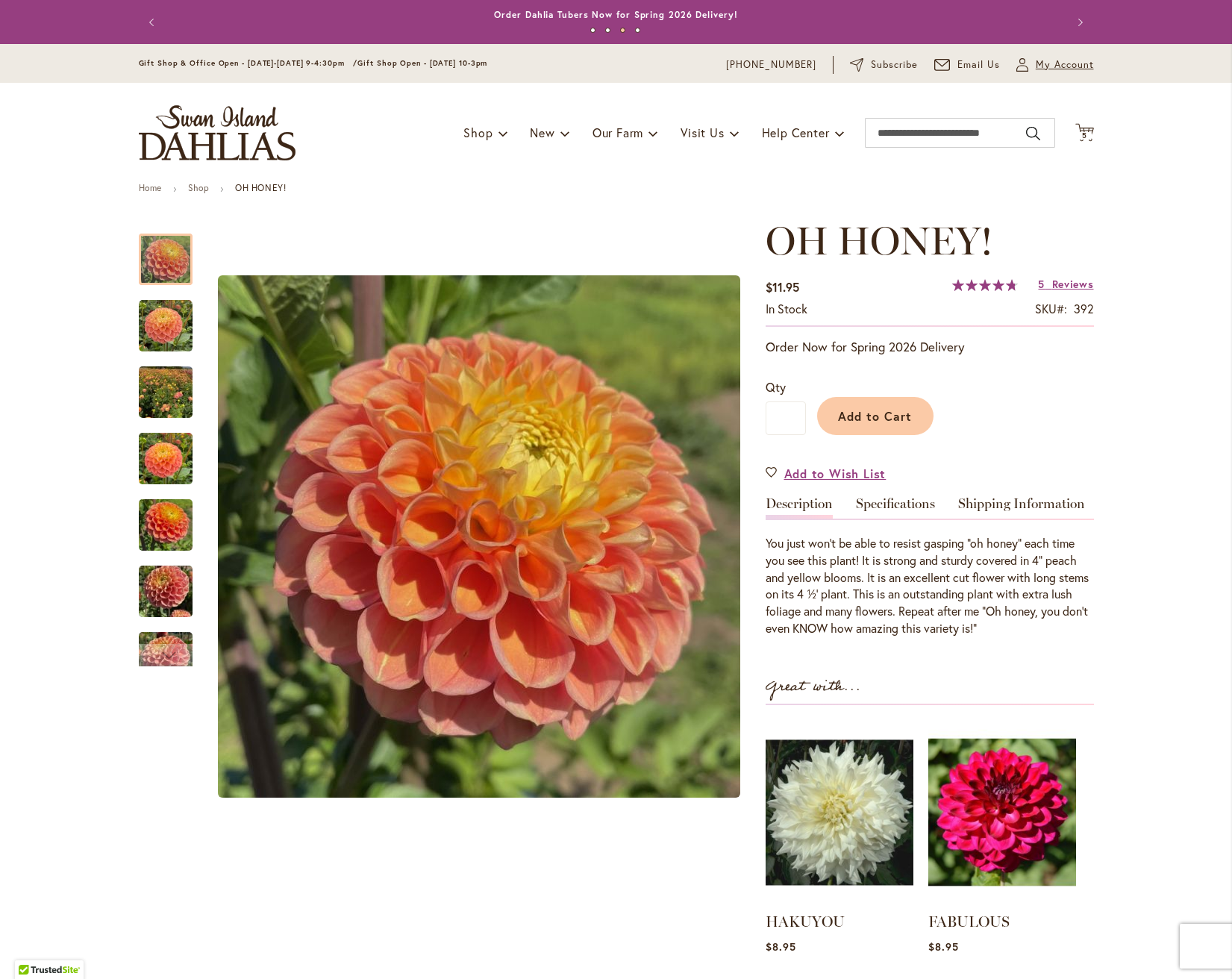
click at [1061, 62] on span "My Account" at bounding box center [1065, 64] width 58 height 15
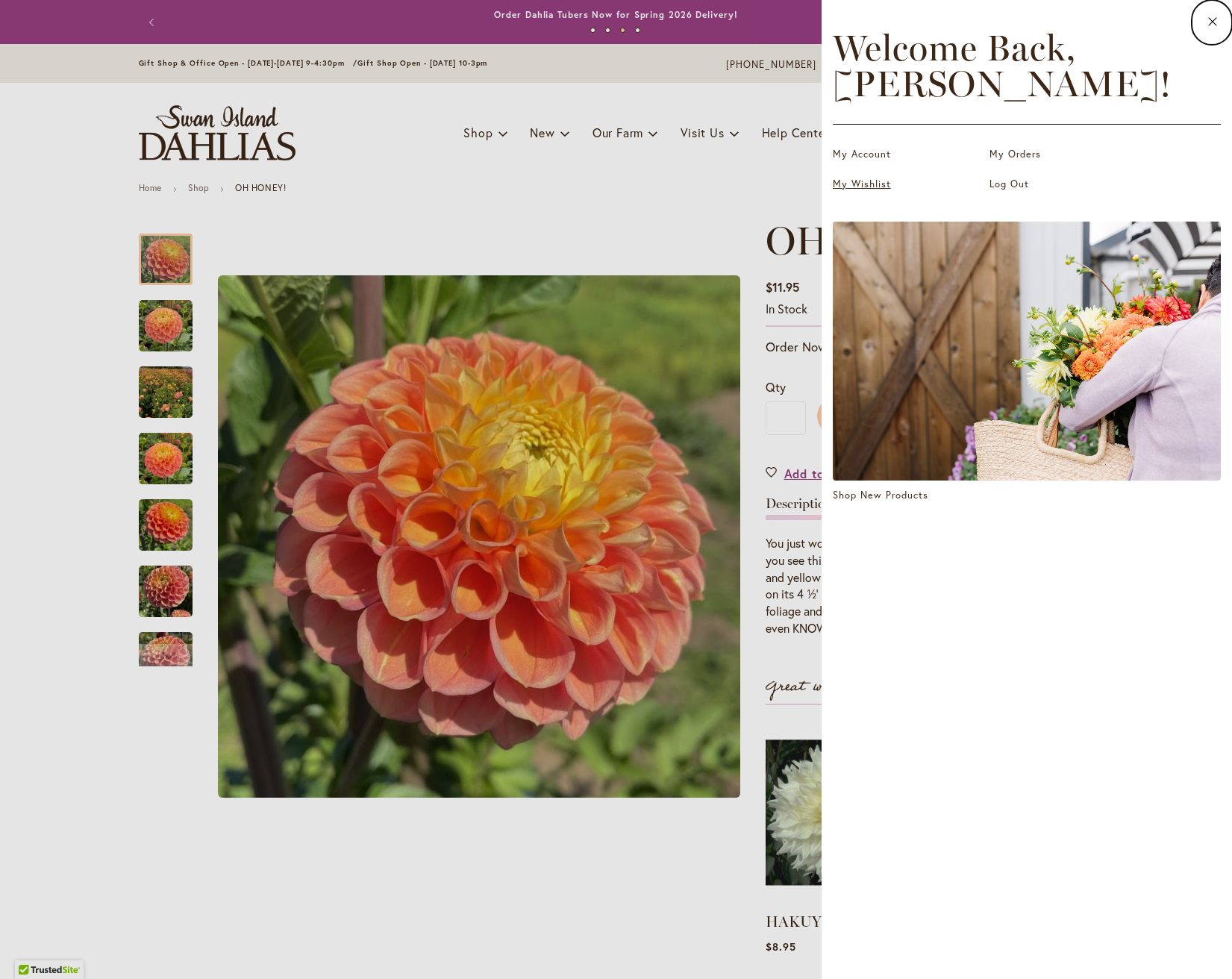
click at [868, 180] on link "My Wishlist" at bounding box center [907, 184] width 149 height 15
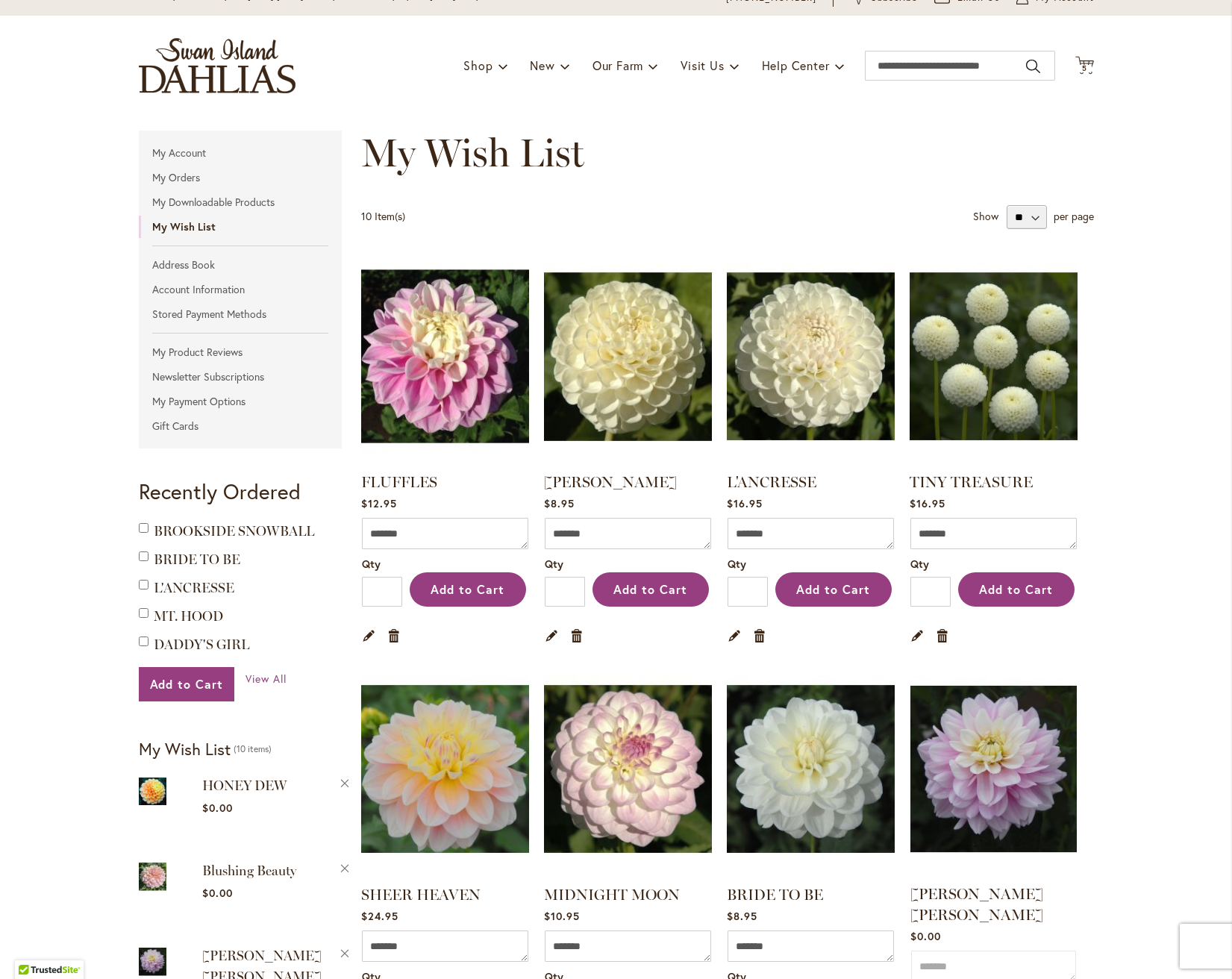
scroll to position [65, 0]
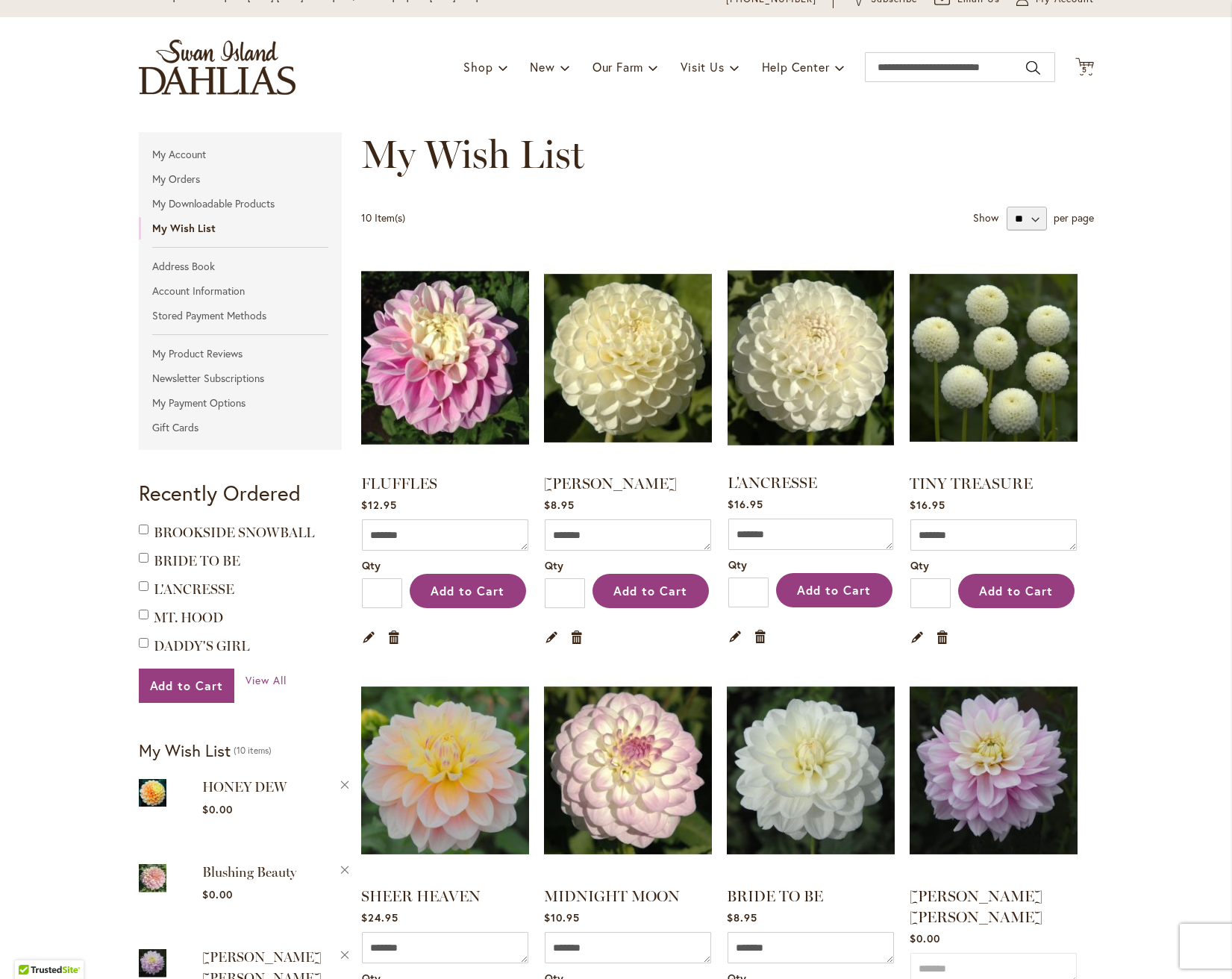
click at [813, 393] on img at bounding box center [810, 357] width 174 height 219
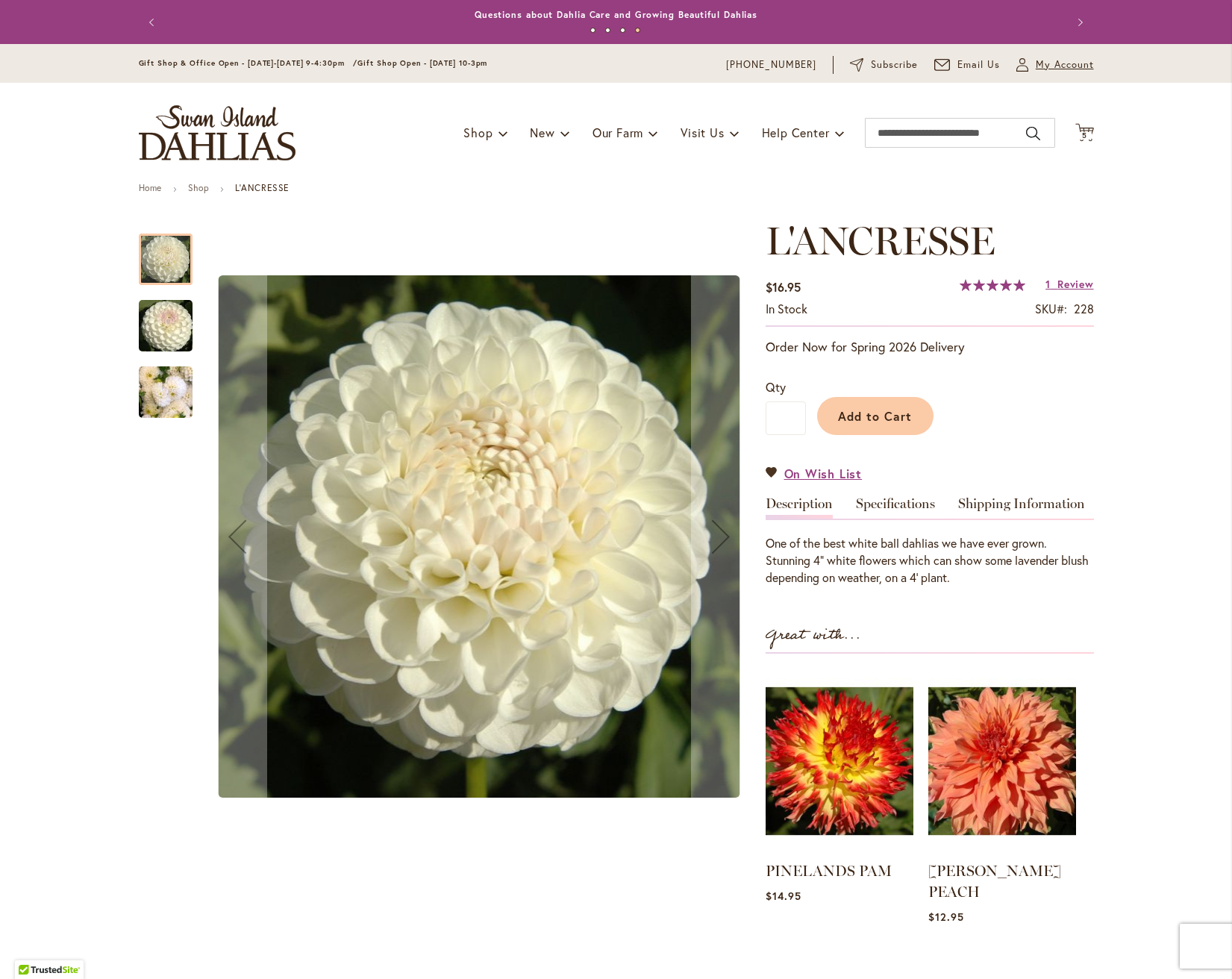
click at [1065, 66] on span "My Account" at bounding box center [1065, 64] width 58 height 15
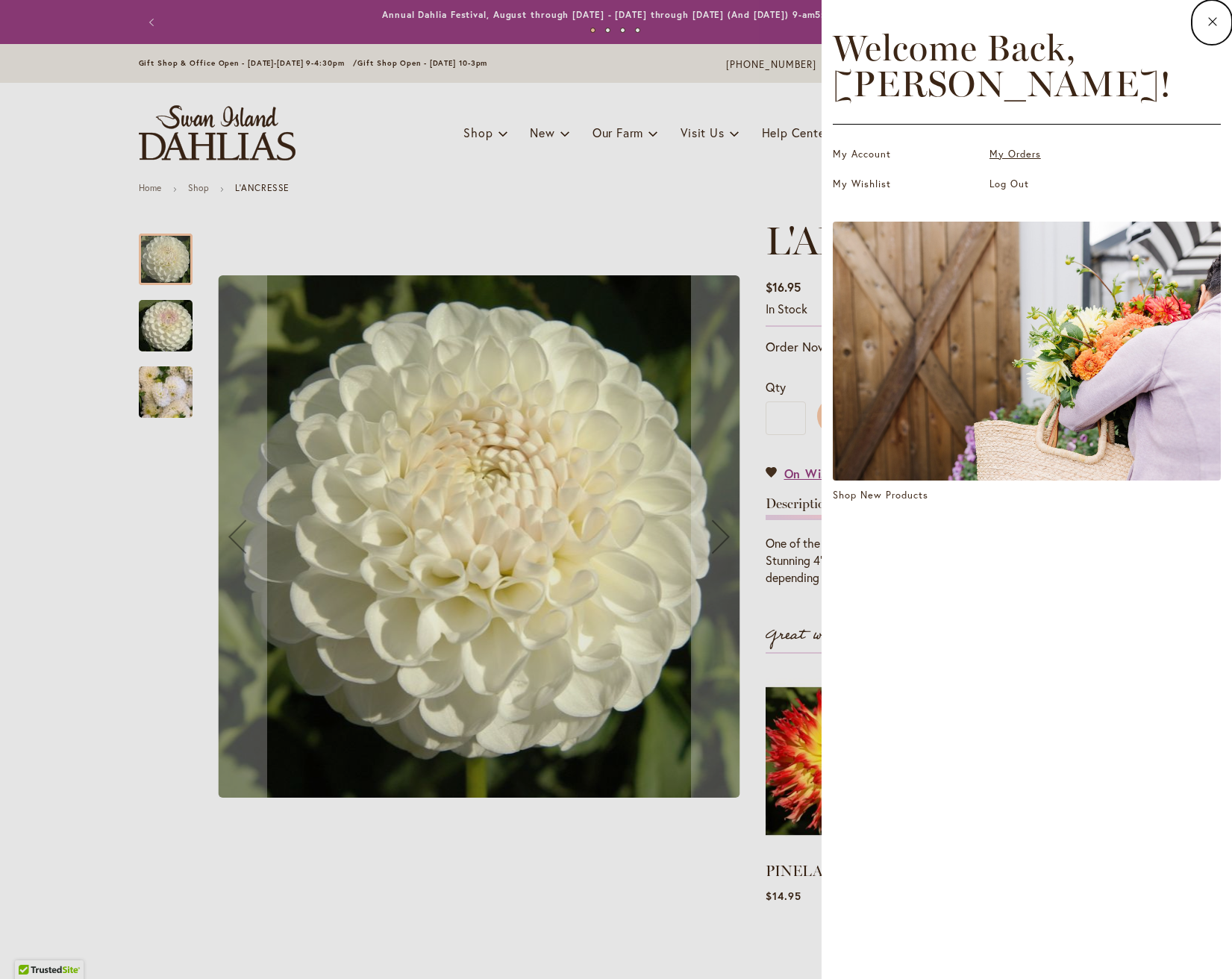
click at [1015, 156] on link "My Orders" at bounding box center [1064, 154] width 149 height 15
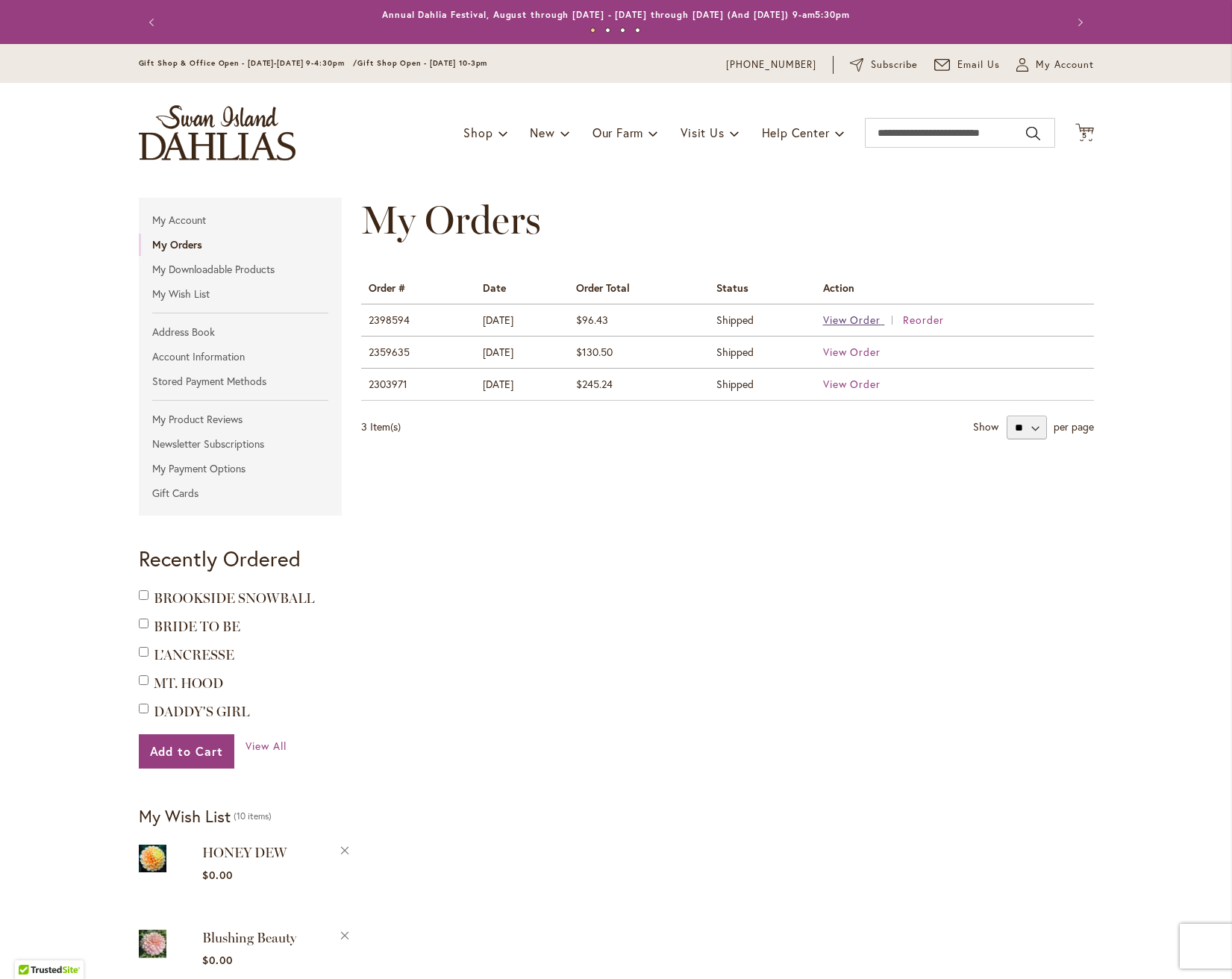
click at [855, 315] on span "View Order" at bounding box center [852, 319] width 58 height 15
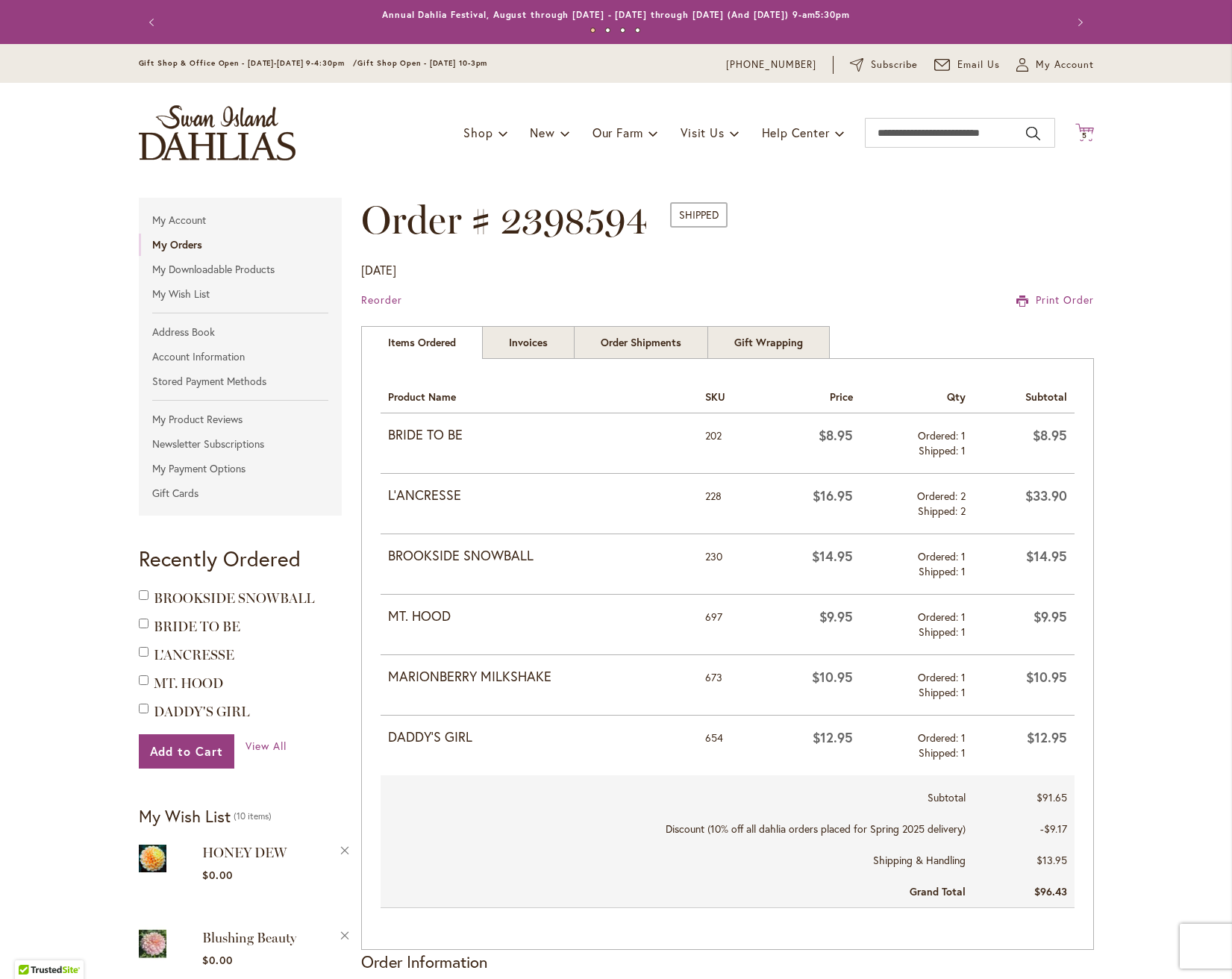
click at [1085, 132] on button "Cart .cls-1 { fill: #231f20; } 5 5 items" at bounding box center [1084, 133] width 18 height 20
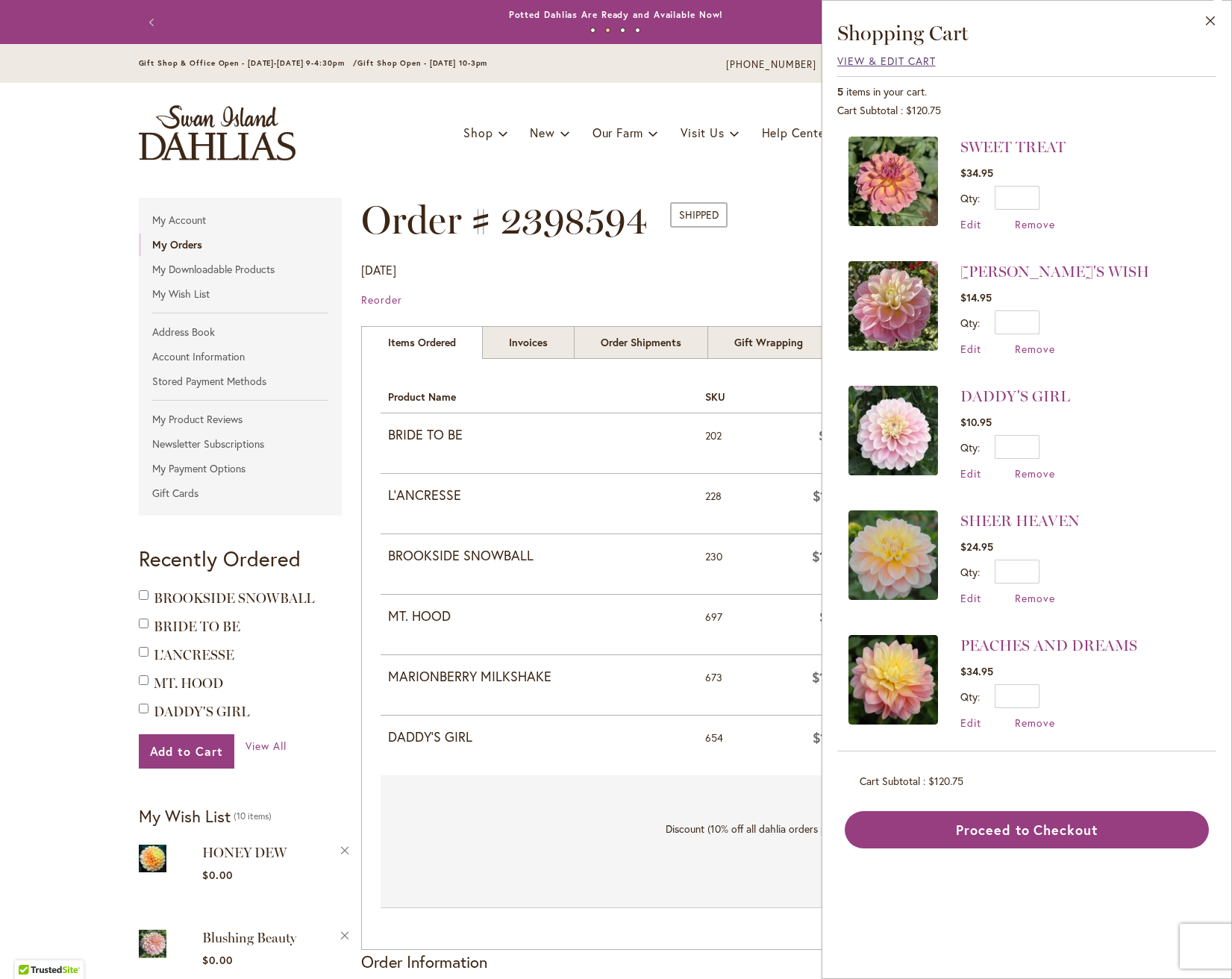
click at [913, 56] on span "View & Edit Cart" at bounding box center [886, 60] width 98 height 15
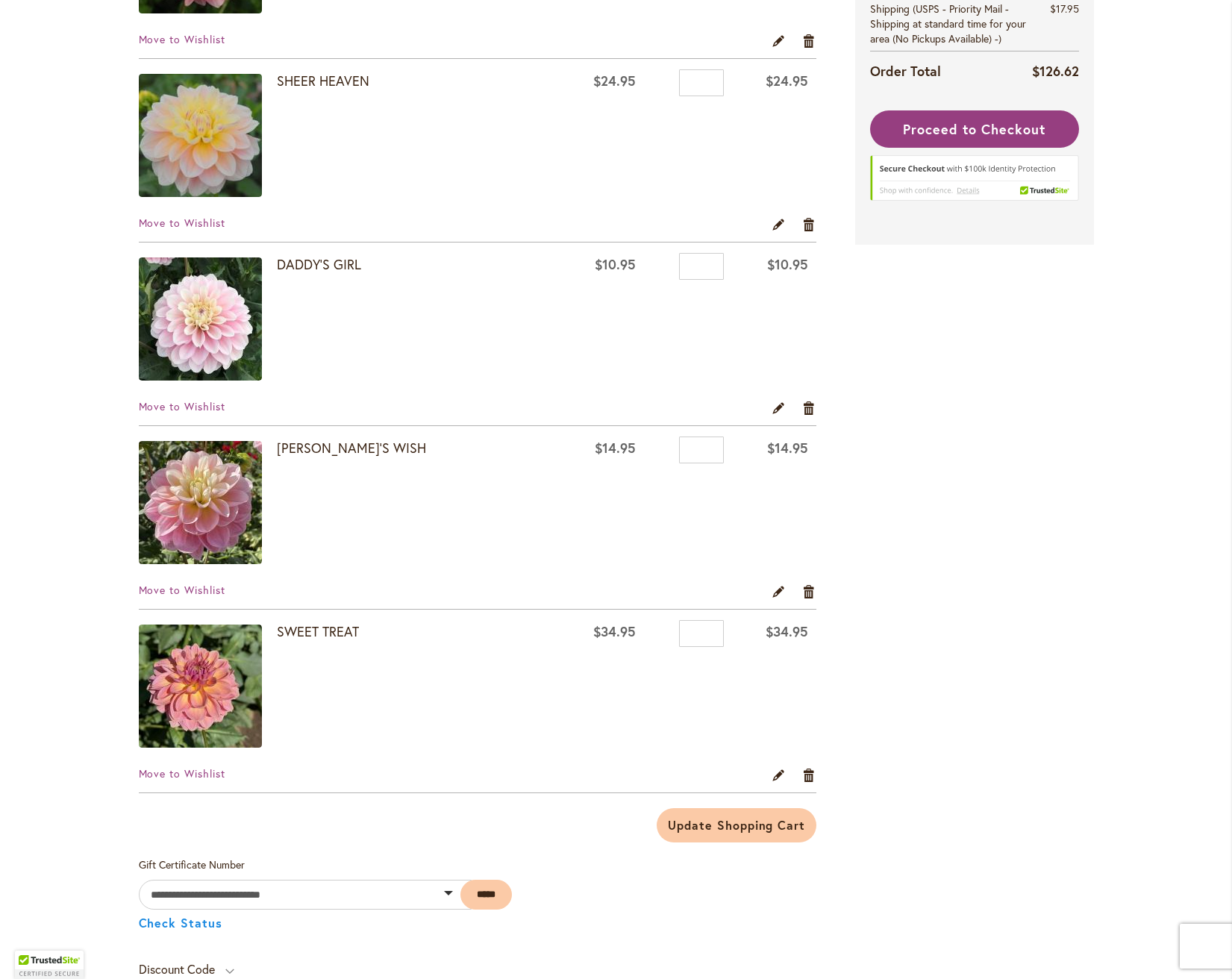
scroll to position [430, 0]
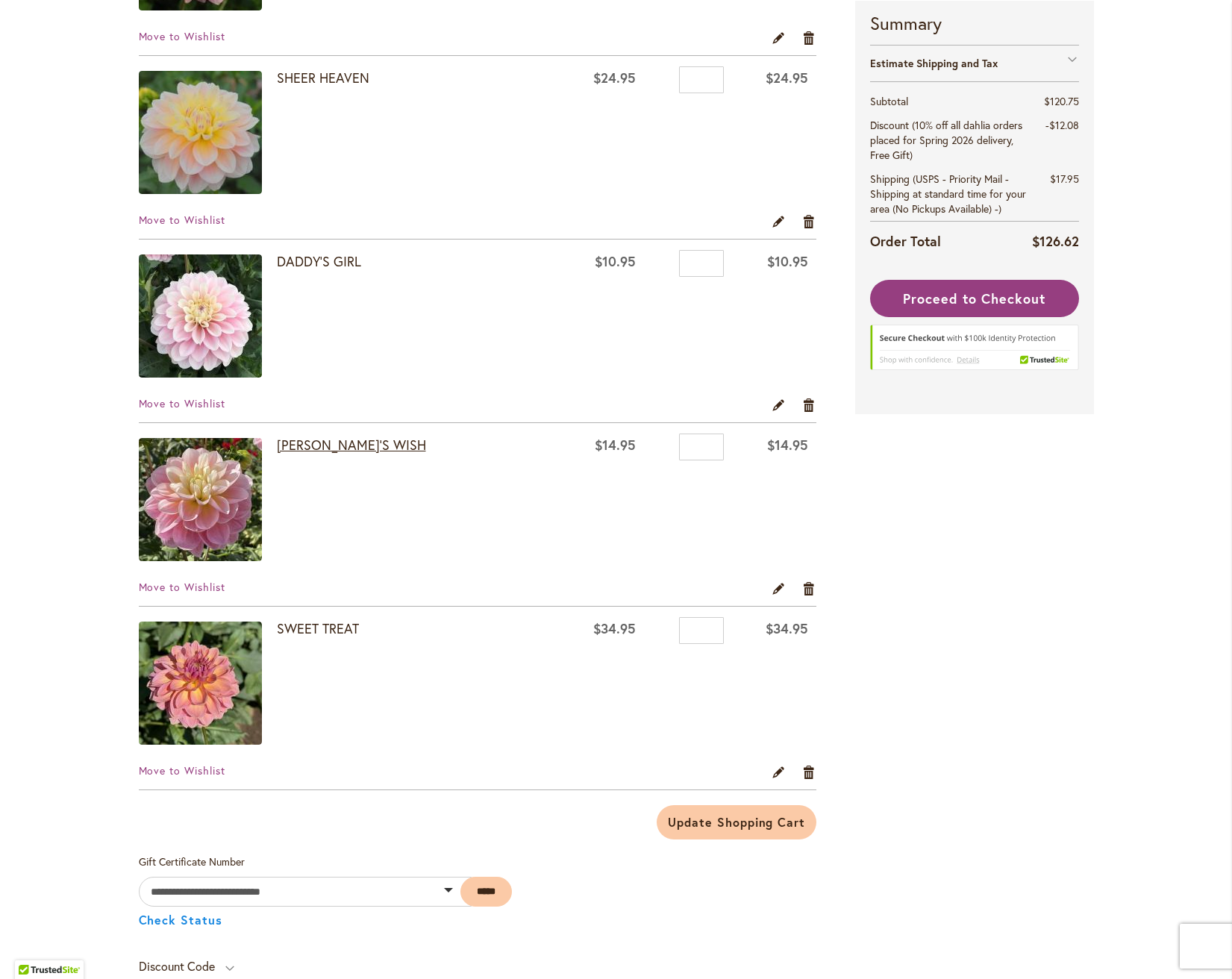
click at [329, 446] on link "[PERSON_NAME]'S WISH" at bounding box center [350, 445] width 149 height 18
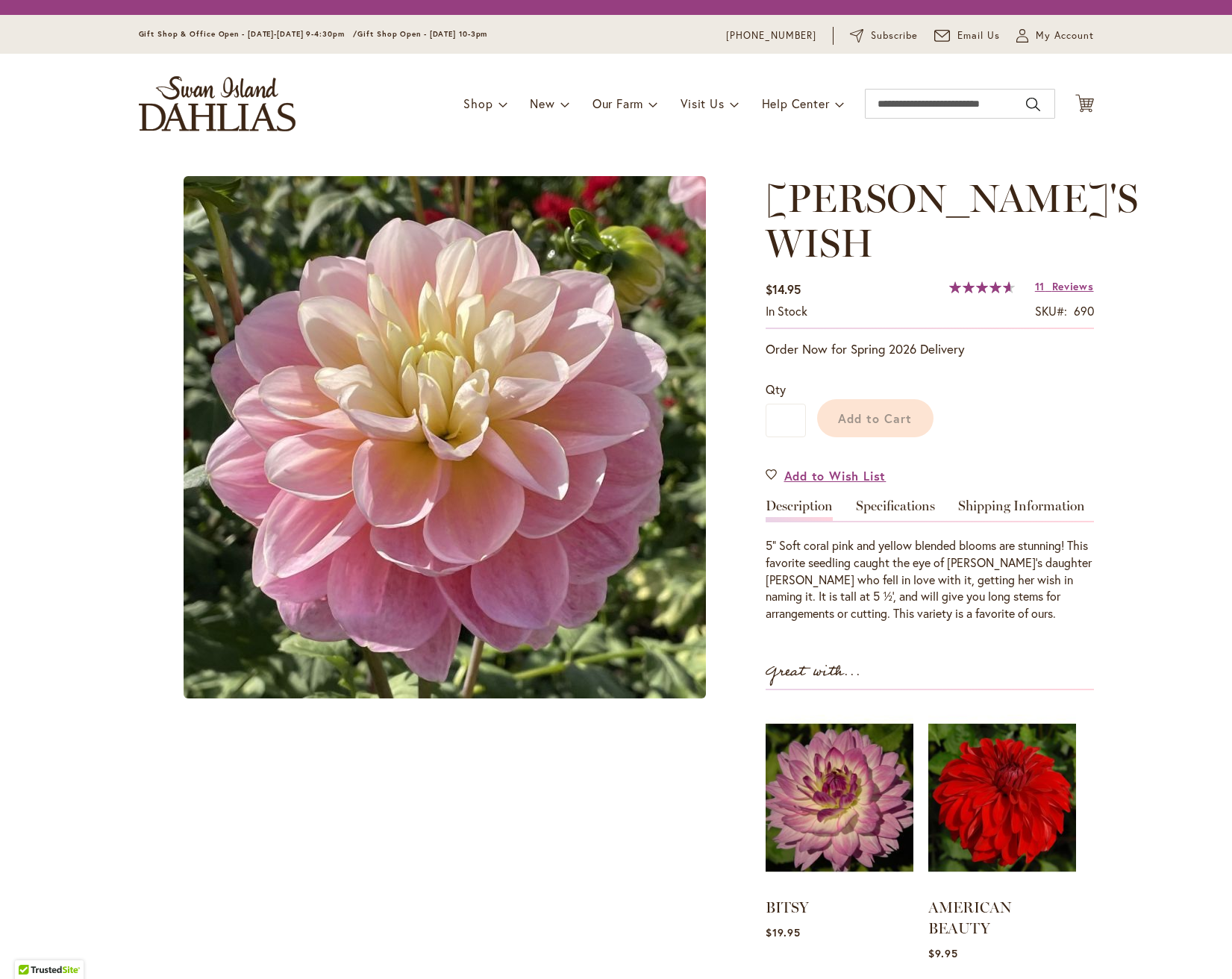
type input "******"
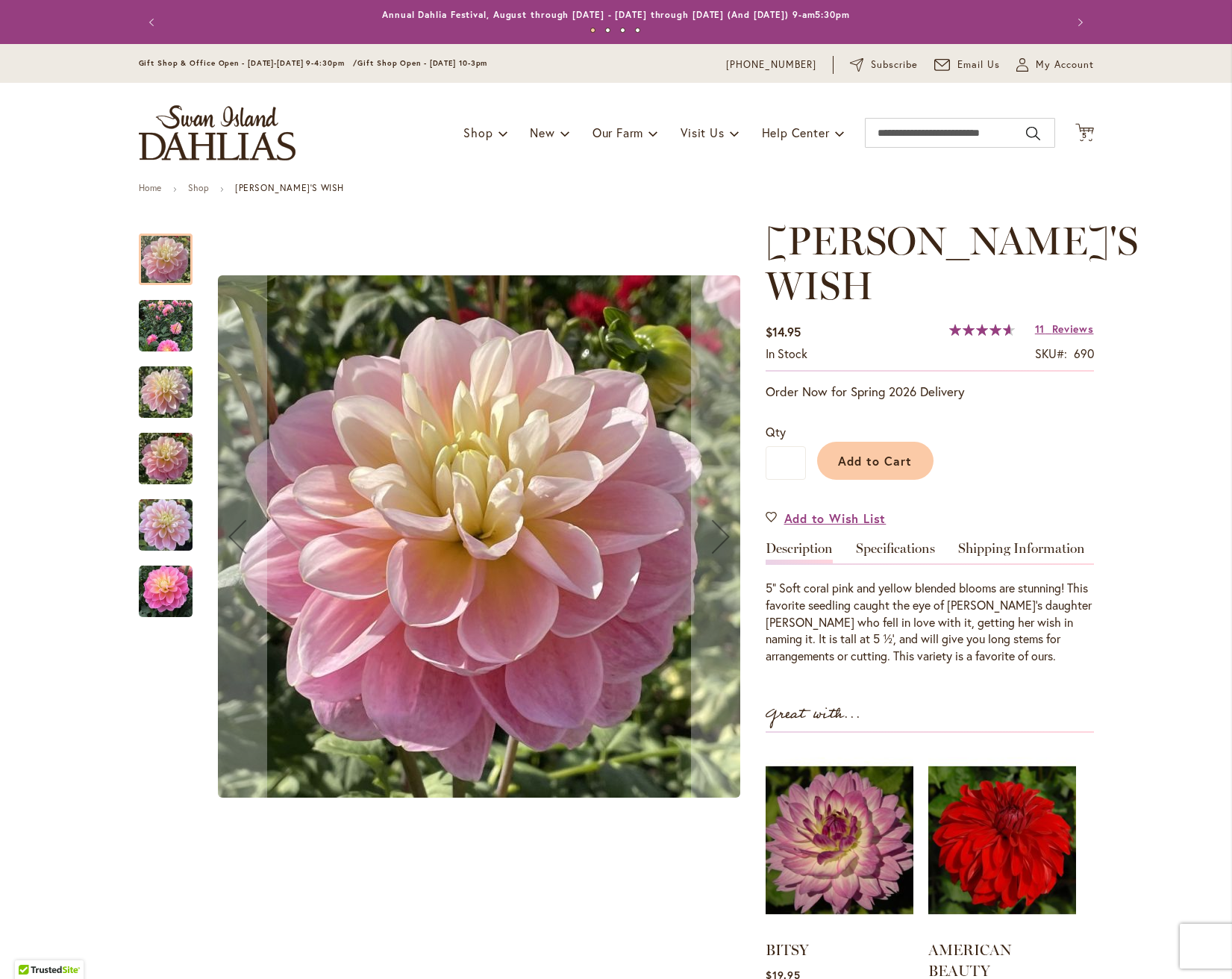
click at [163, 332] on img "Gabbie's Wish" at bounding box center [165, 325] width 54 height 54
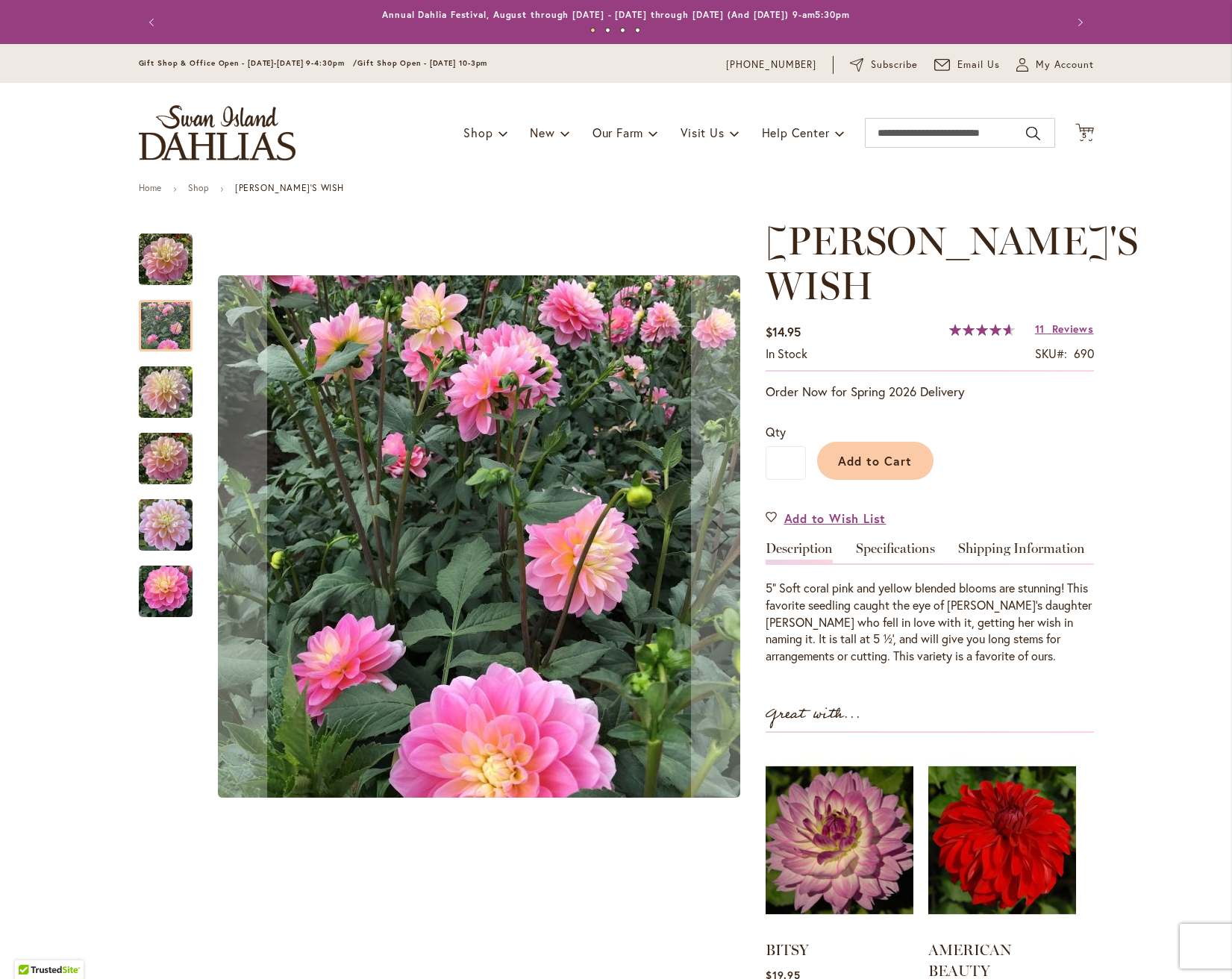
click at [162, 385] on img "GABBIE'S WISH" at bounding box center [165, 392] width 54 height 72
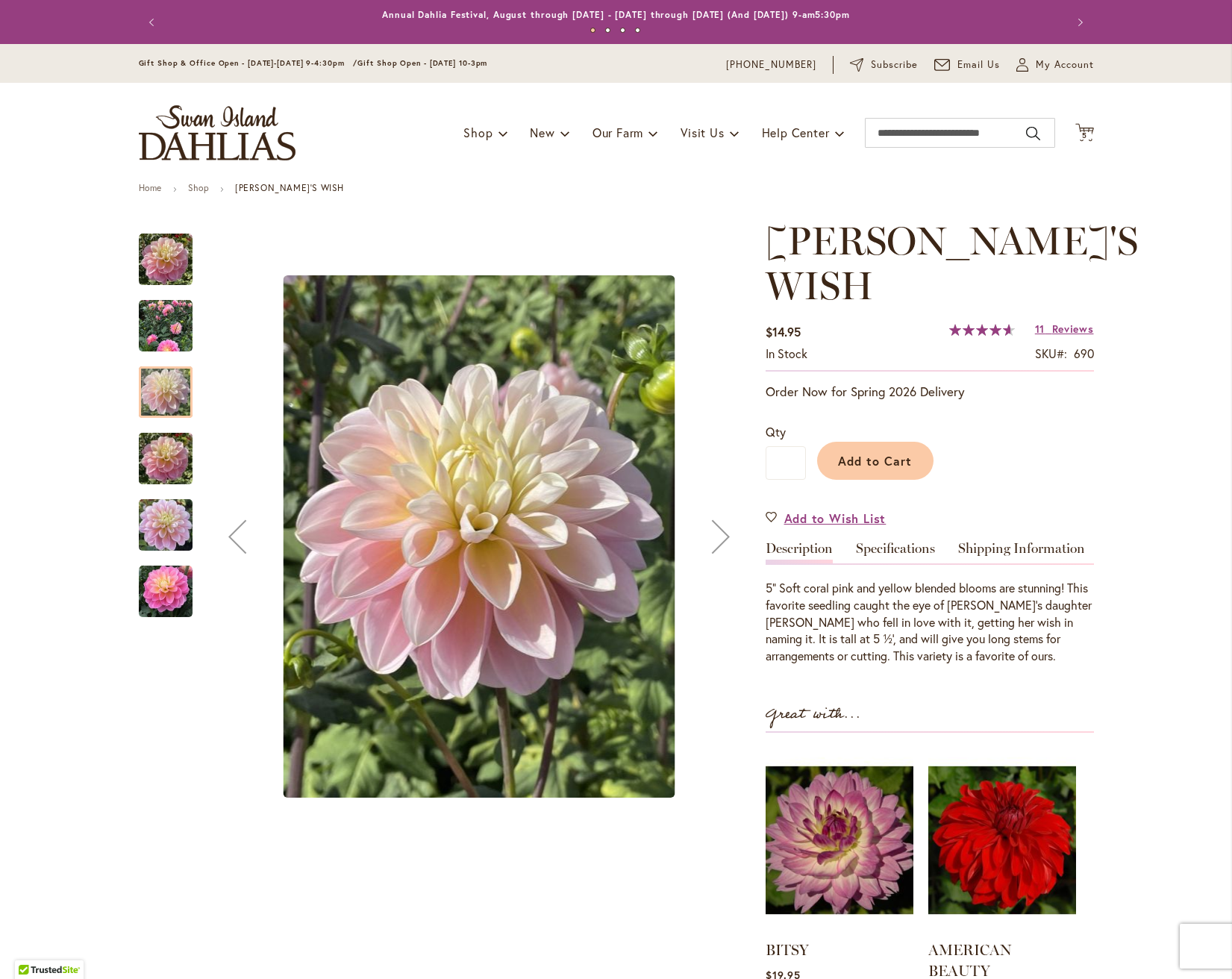
drag, startPoint x: 162, startPoint y: 449, endPoint x: 159, endPoint y: 509, distance: 60.1
click at [162, 450] on img "GABBIE'S WISH" at bounding box center [165, 459] width 54 height 72
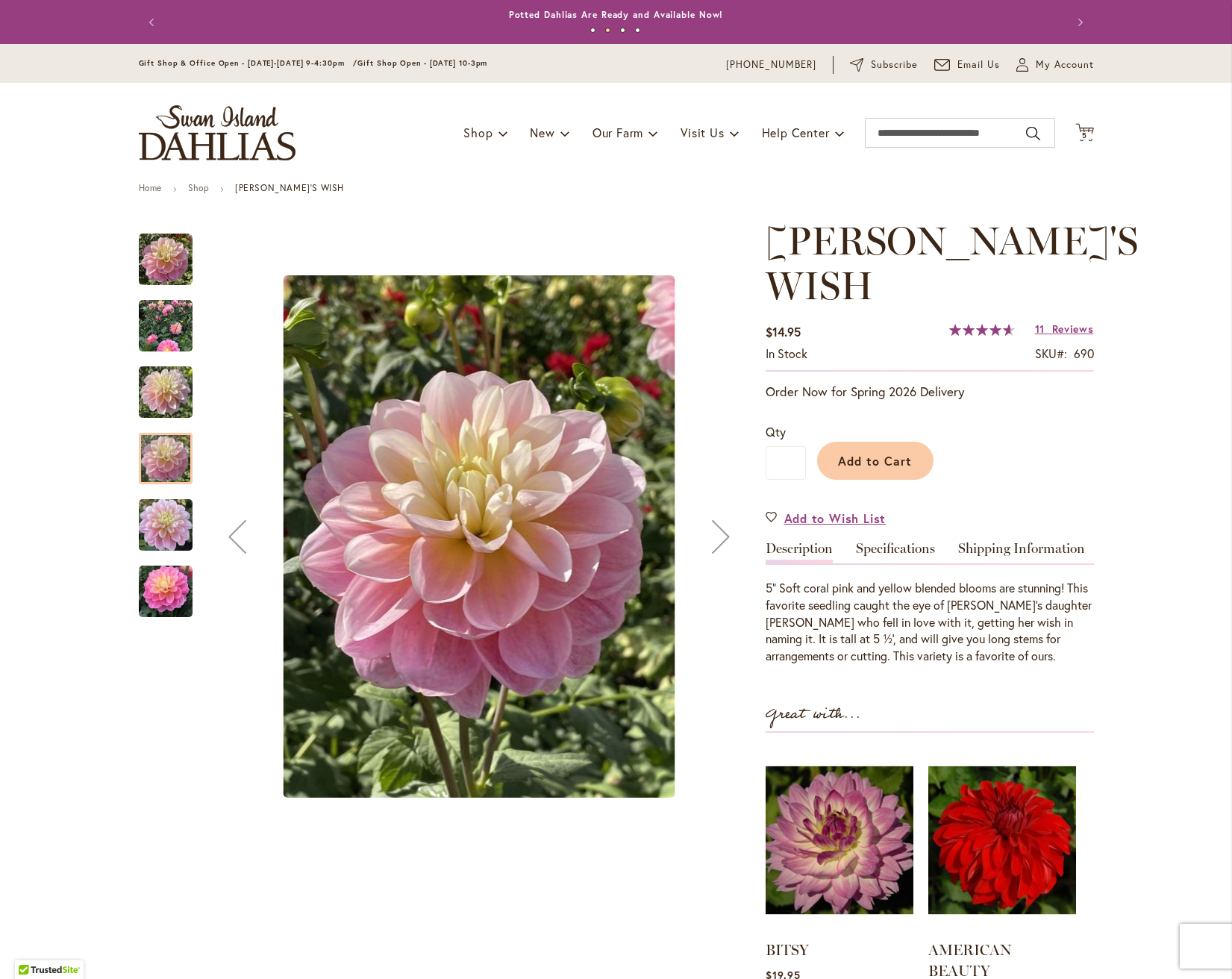
click at [163, 523] on img "GABBIE'S WISH" at bounding box center [165, 526] width 54 height 72
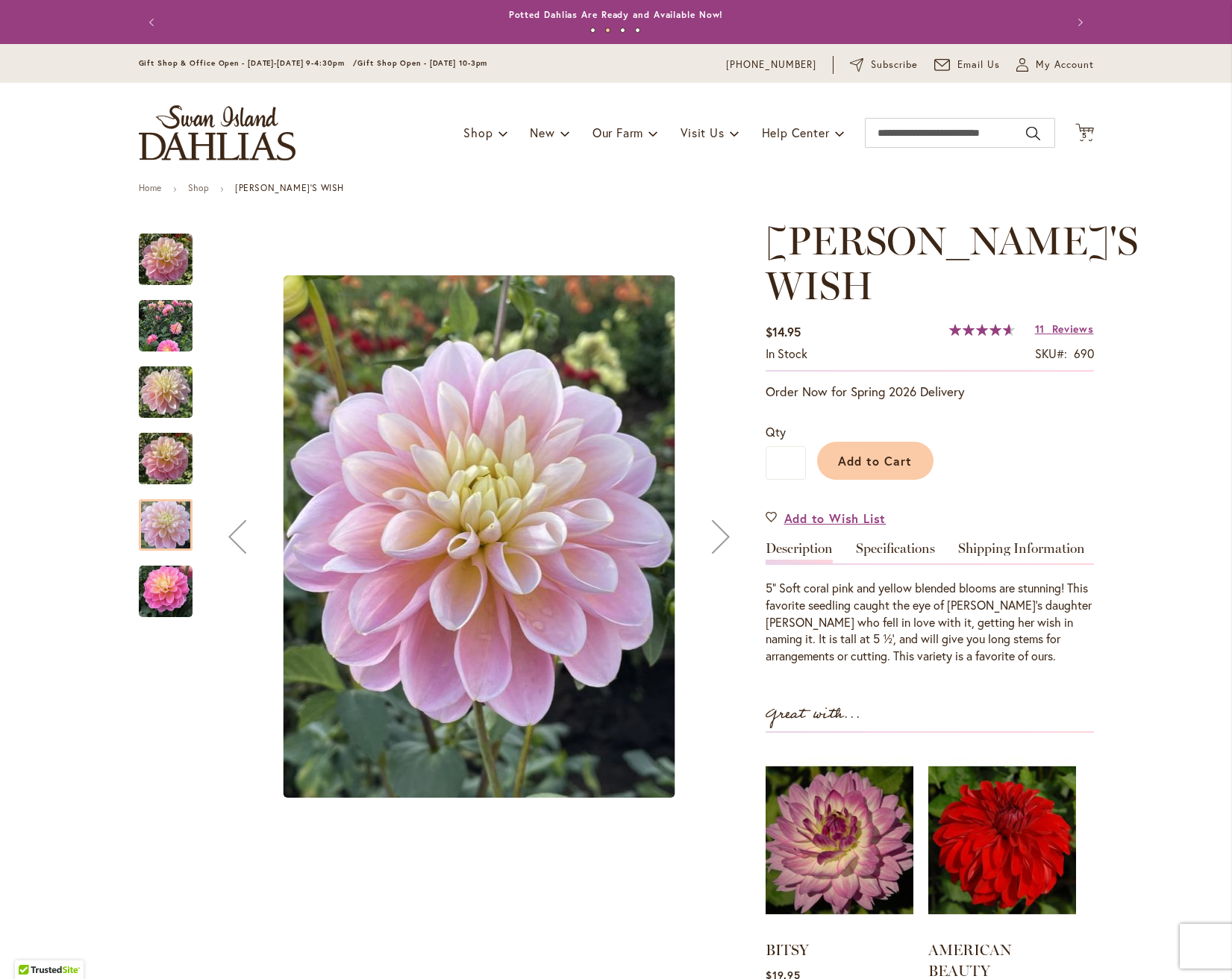
click at [169, 602] on img "Gabbie's Wish" at bounding box center [165, 591] width 54 height 54
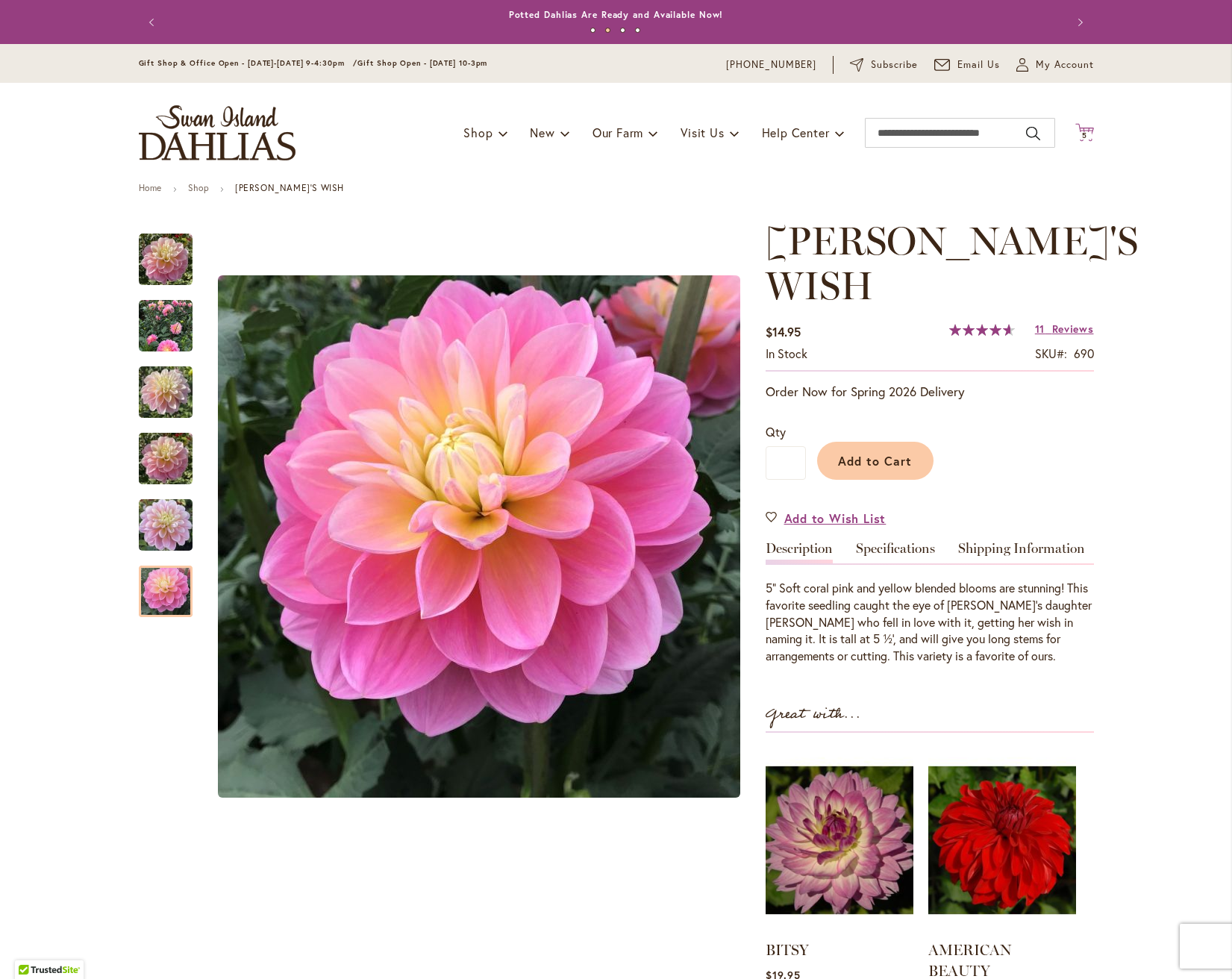
click at [1086, 126] on icon "Cart .cls-1 { fill: #231f20; }" at bounding box center [1084, 132] width 18 height 18
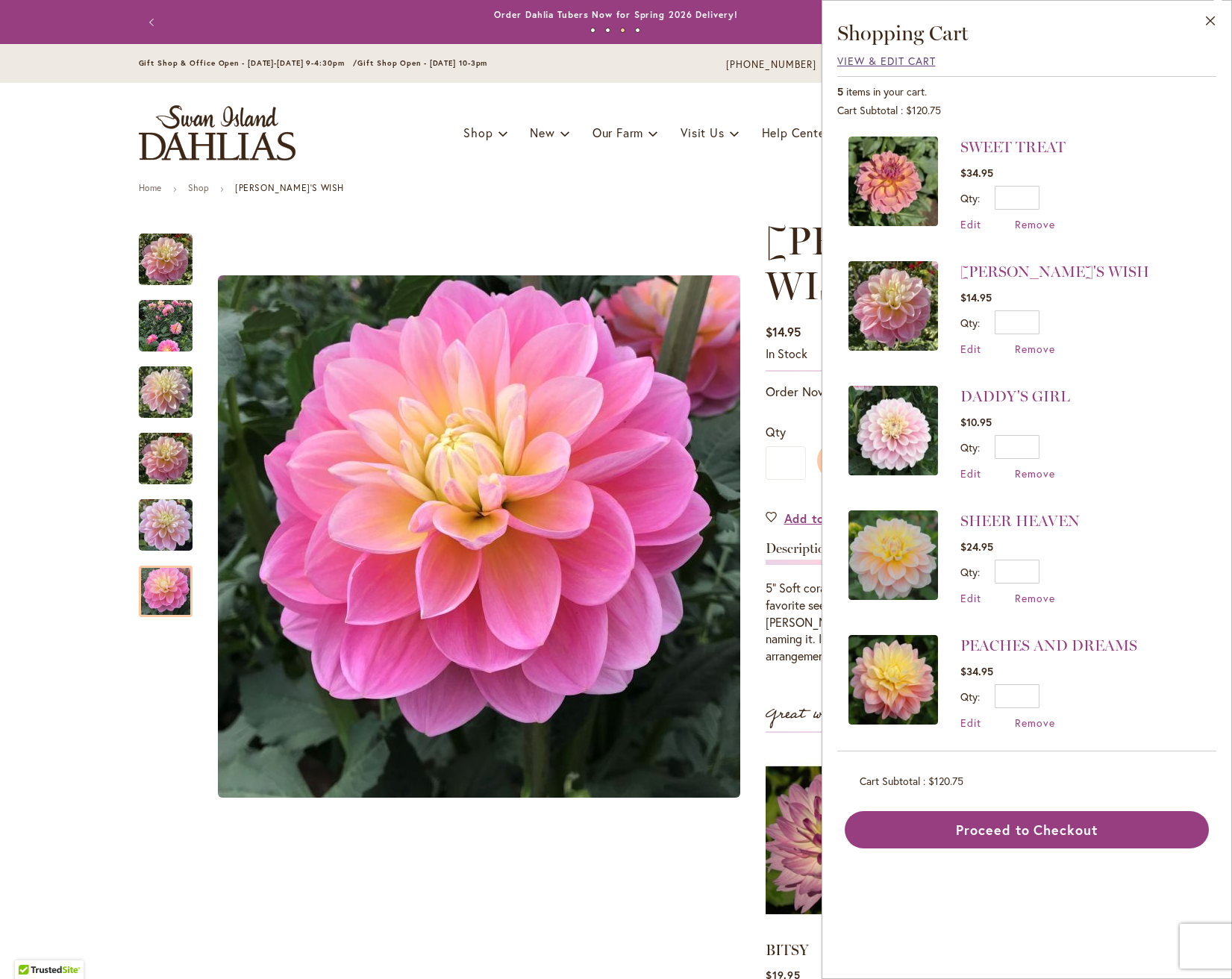
click at [887, 62] on span "View & Edit Cart" at bounding box center [886, 60] width 98 height 15
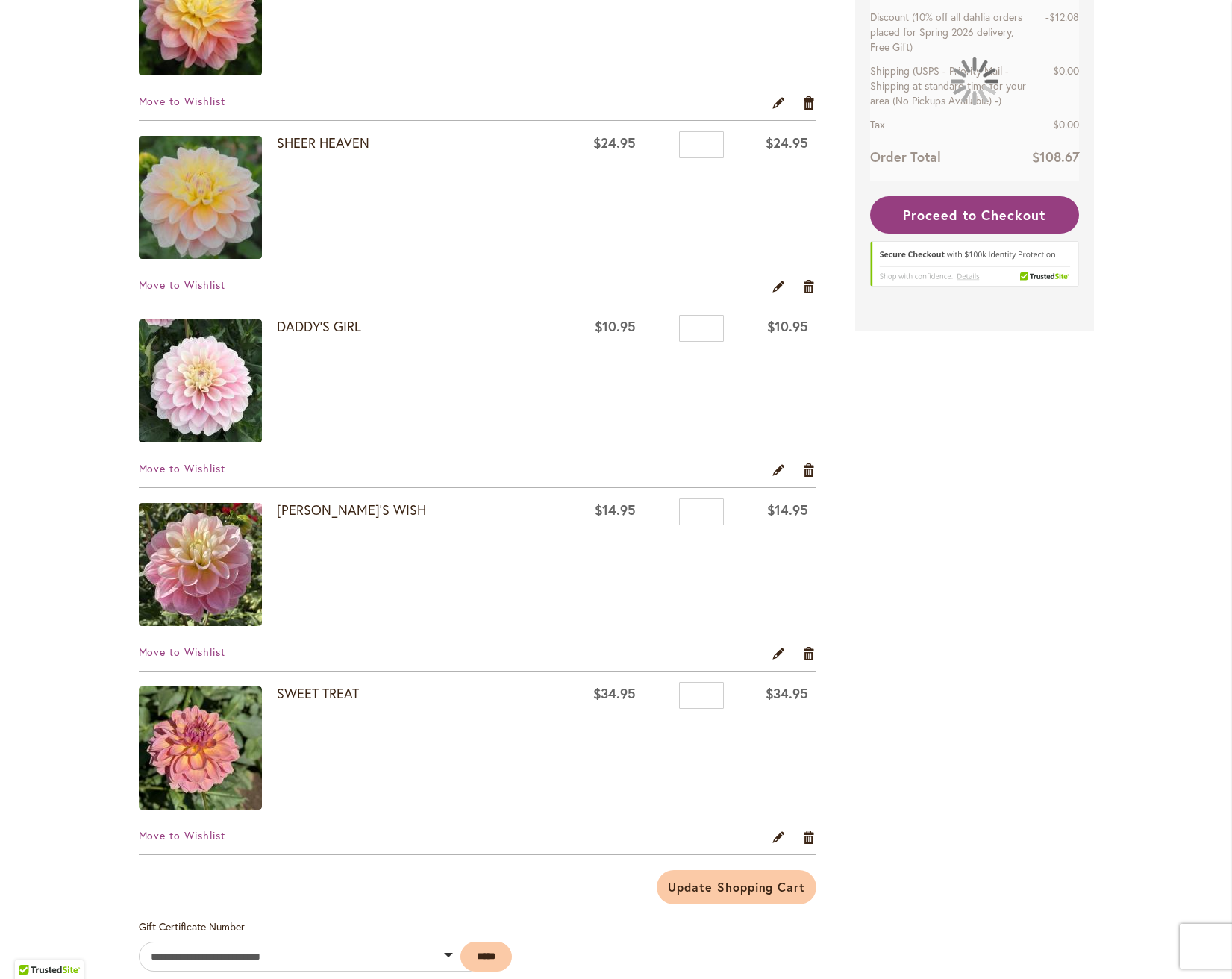
scroll to position [368, 0]
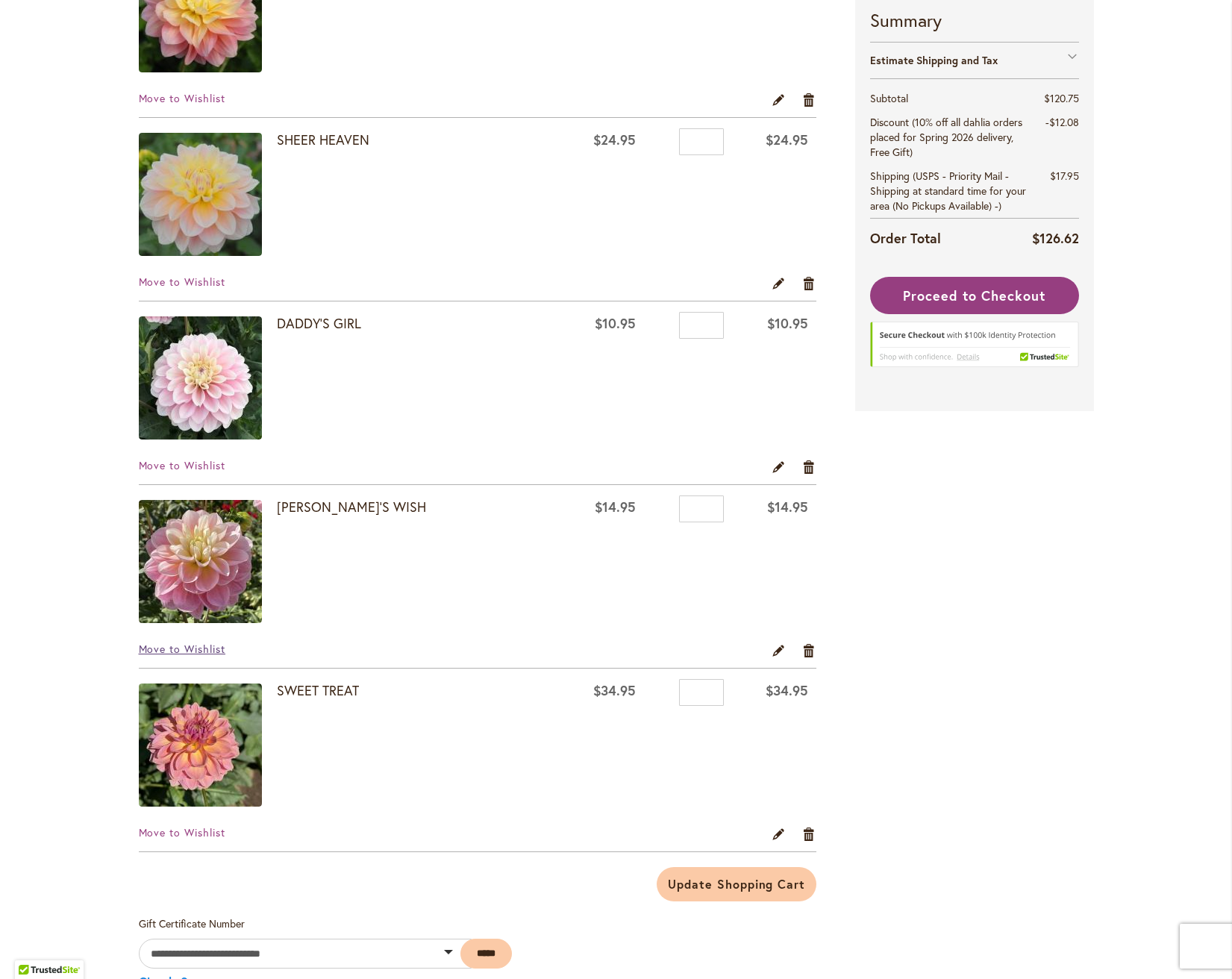
click at [199, 648] on span "Move to Wishlist" at bounding box center [183, 648] width 88 height 15
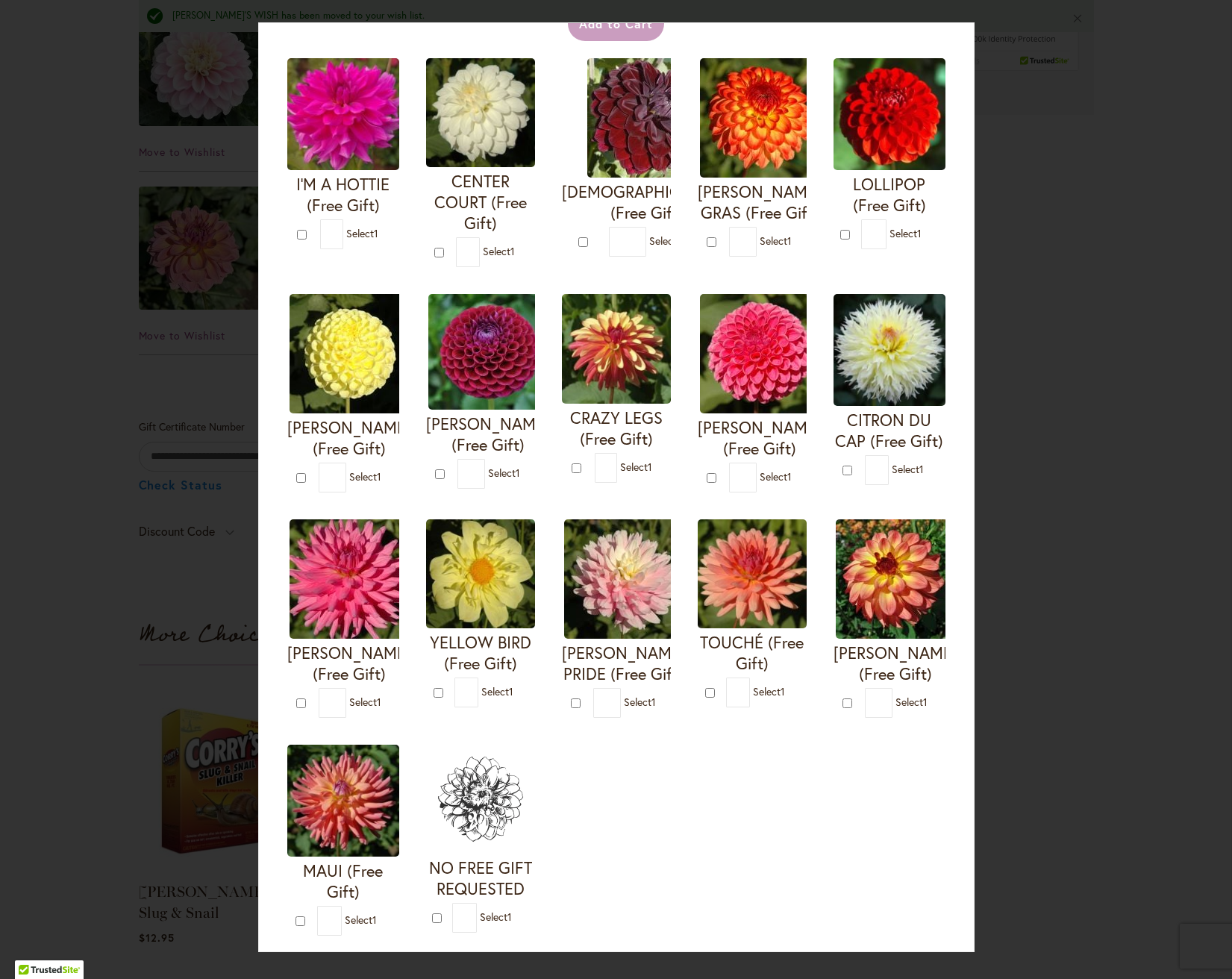
scroll to position [124, 0]
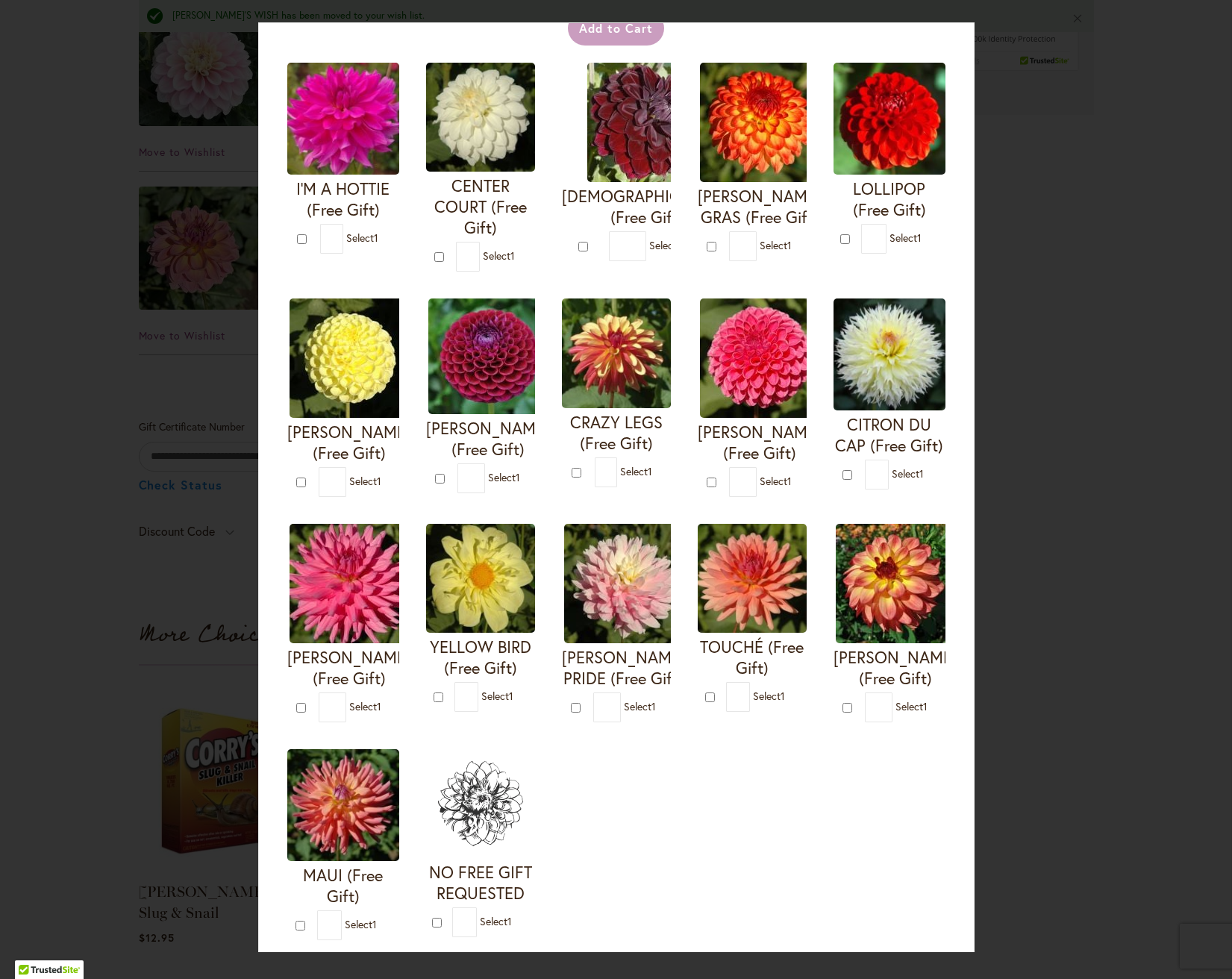
click at [475, 119] on img at bounding box center [481, 117] width 109 height 109
type input "*"
click at [613, 24] on button "Add to Cart" at bounding box center [615, 28] width 96 height 34
click at [613, 37] on div "Add to Cart" at bounding box center [616, 28] width 663 height 34
click at [615, 30] on div "Add to Cart" at bounding box center [616, 28] width 663 height 34
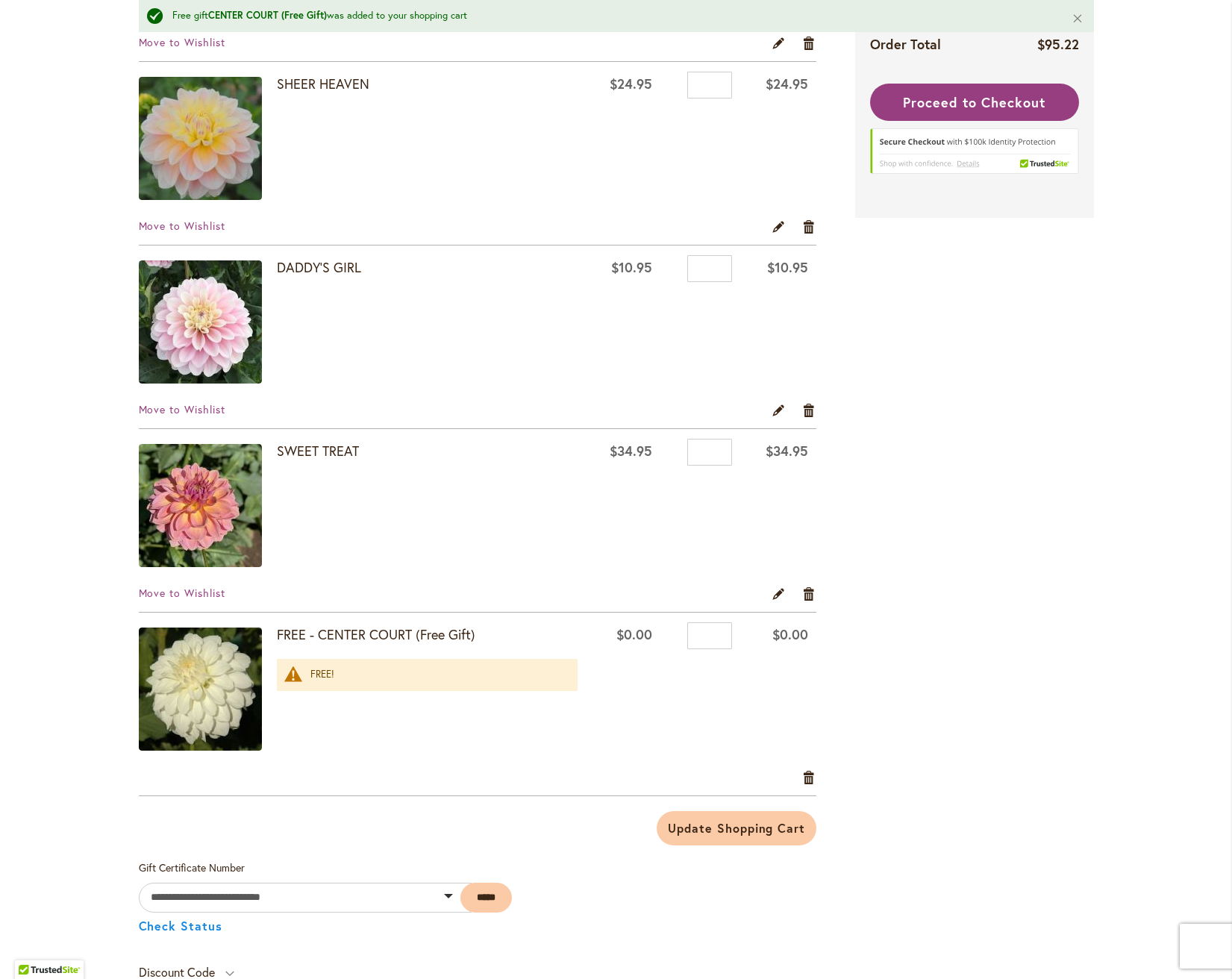
scroll to position [773, 0]
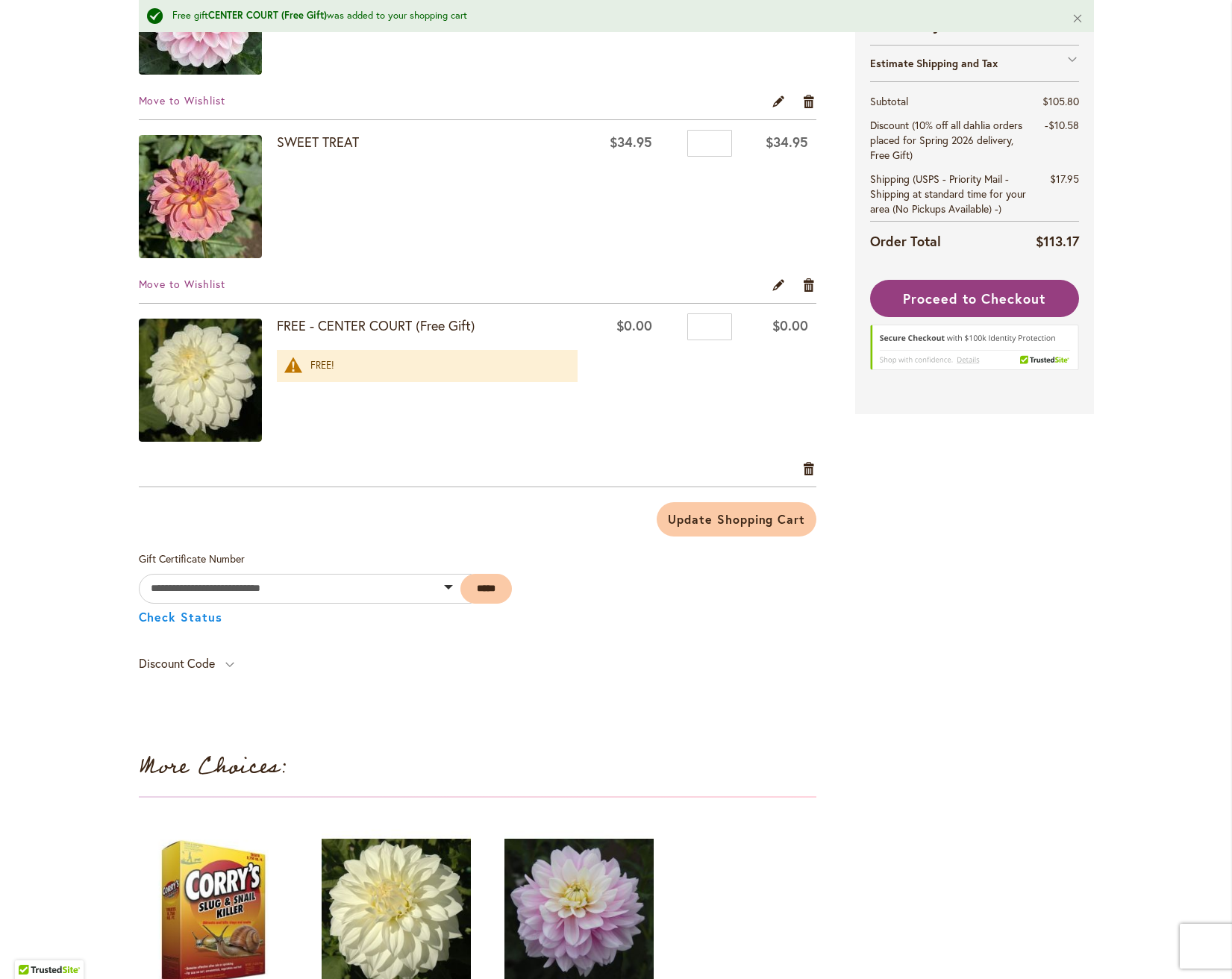
click at [222, 353] on img at bounding box center [200, 380] width 124 height 124
click at [359, 321] on strong "FREE - CENTER COURT (Free Gift)" at bounding box center [427, 326] width 302 height 19
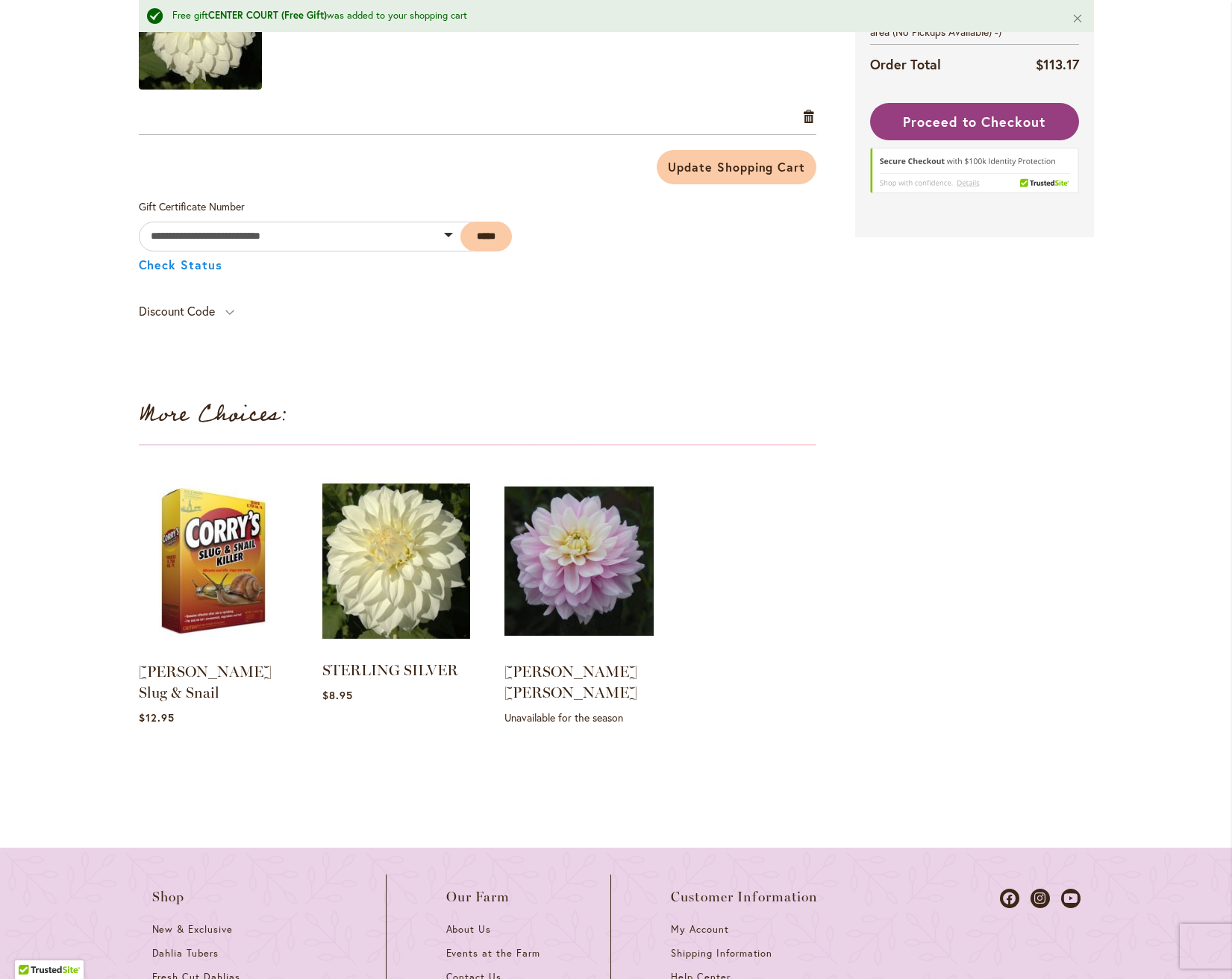
scroll to position [1125, 0]
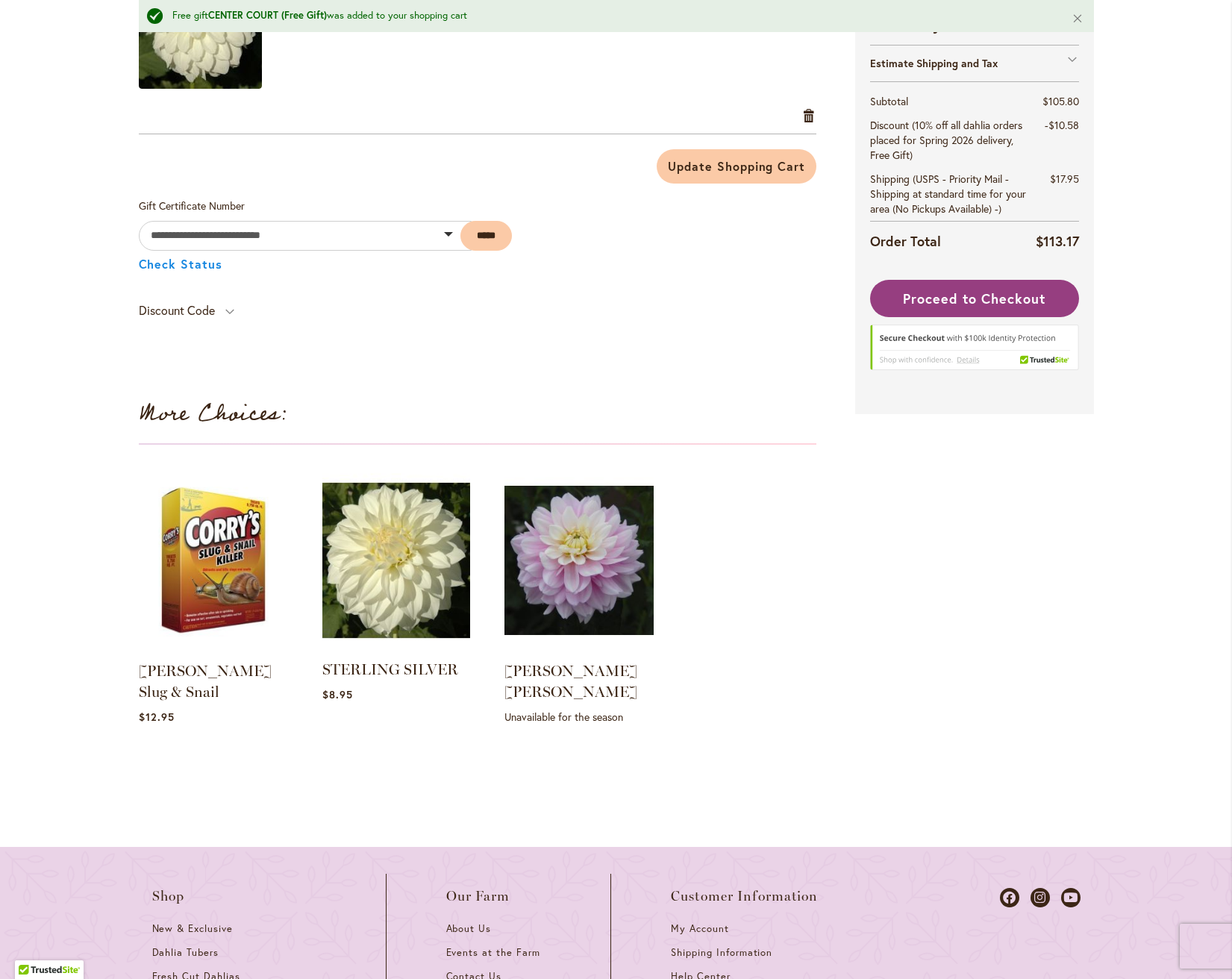
click at [396, 590] on img at bounding box center [395, 559] width 155 height 194
click at [410, 665] on link "STERLING SILVER" at bounding box center [390, 670] width 136 height 18
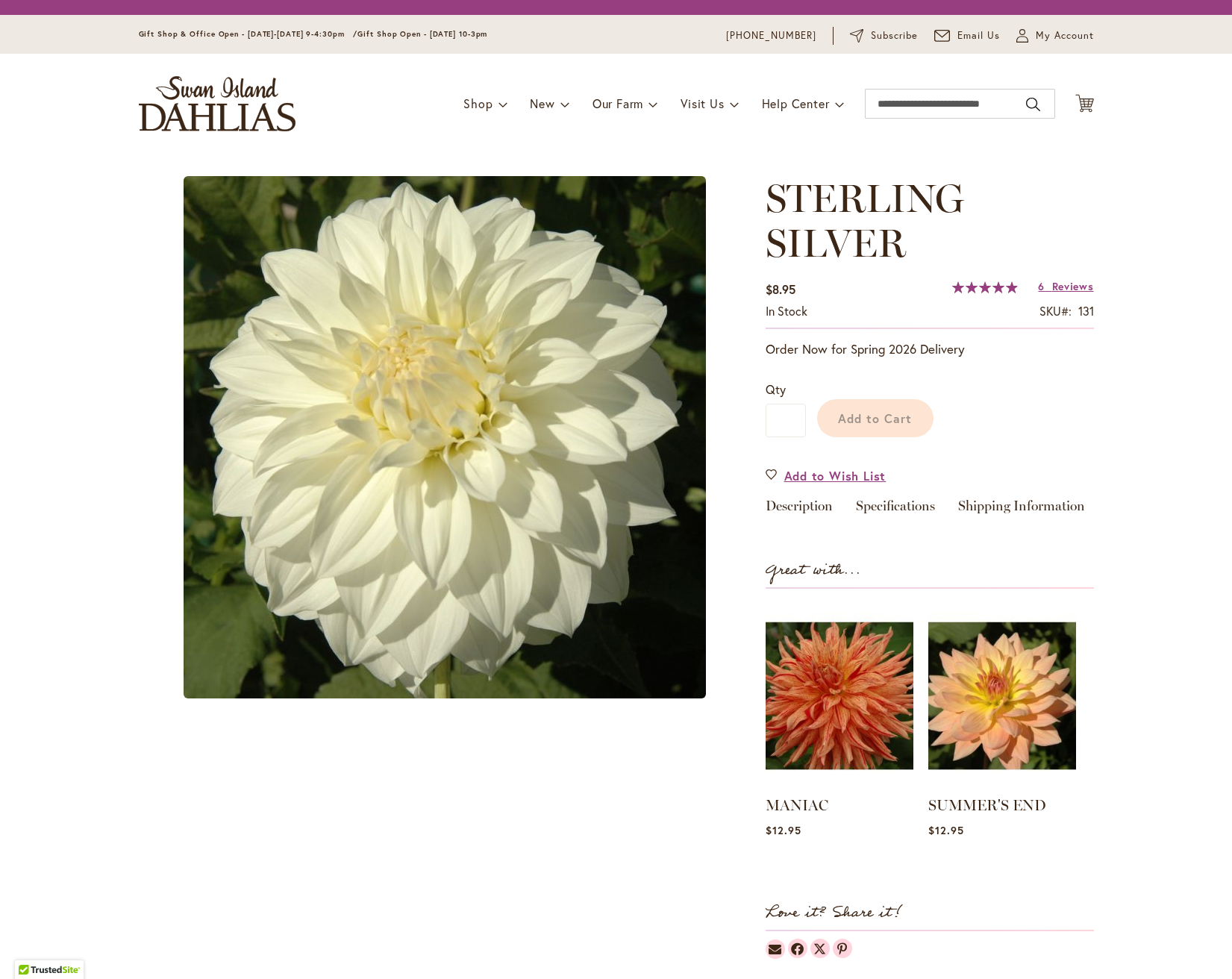
type input "******"
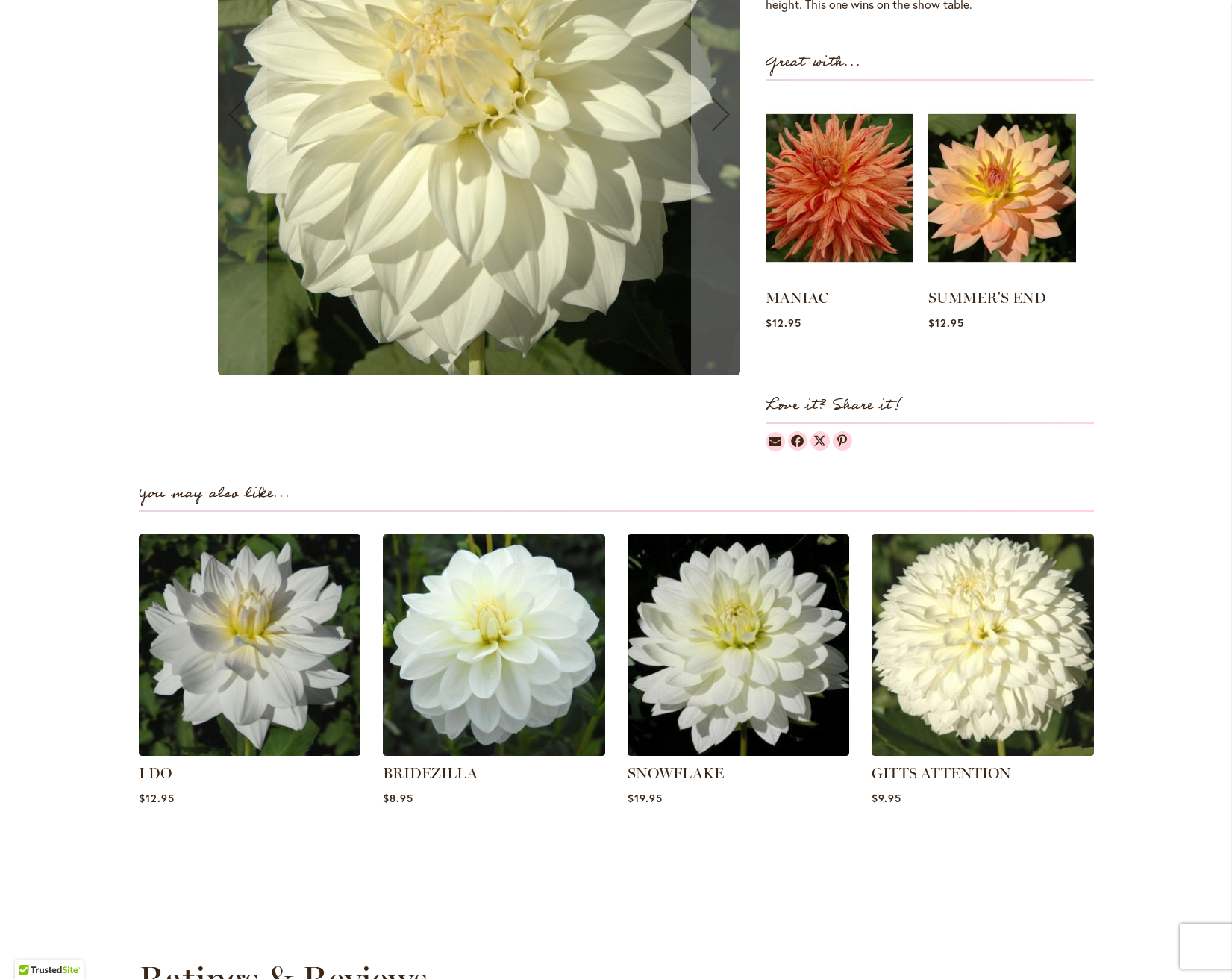
scroll to position [657, 0]
